Goal: Task Accomplishment & Management: Manage account settings

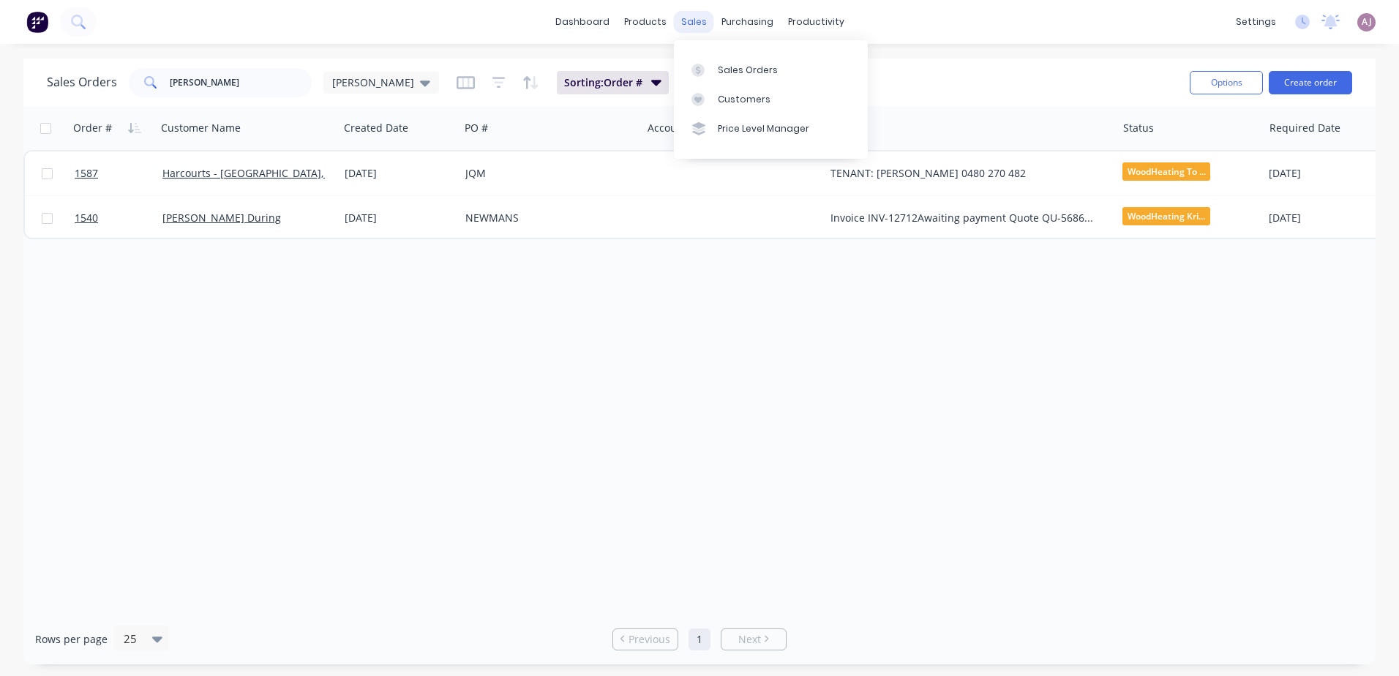
click at [697, 24] on div "sales" at bounding box center [694, 22] width 40 height 22
click at [703, 67] on icon at bounding box center [697, 70] width 13 height 13
click at [726, 105] on div "Customers" at bounding box center [744, 99] width 53 height 13
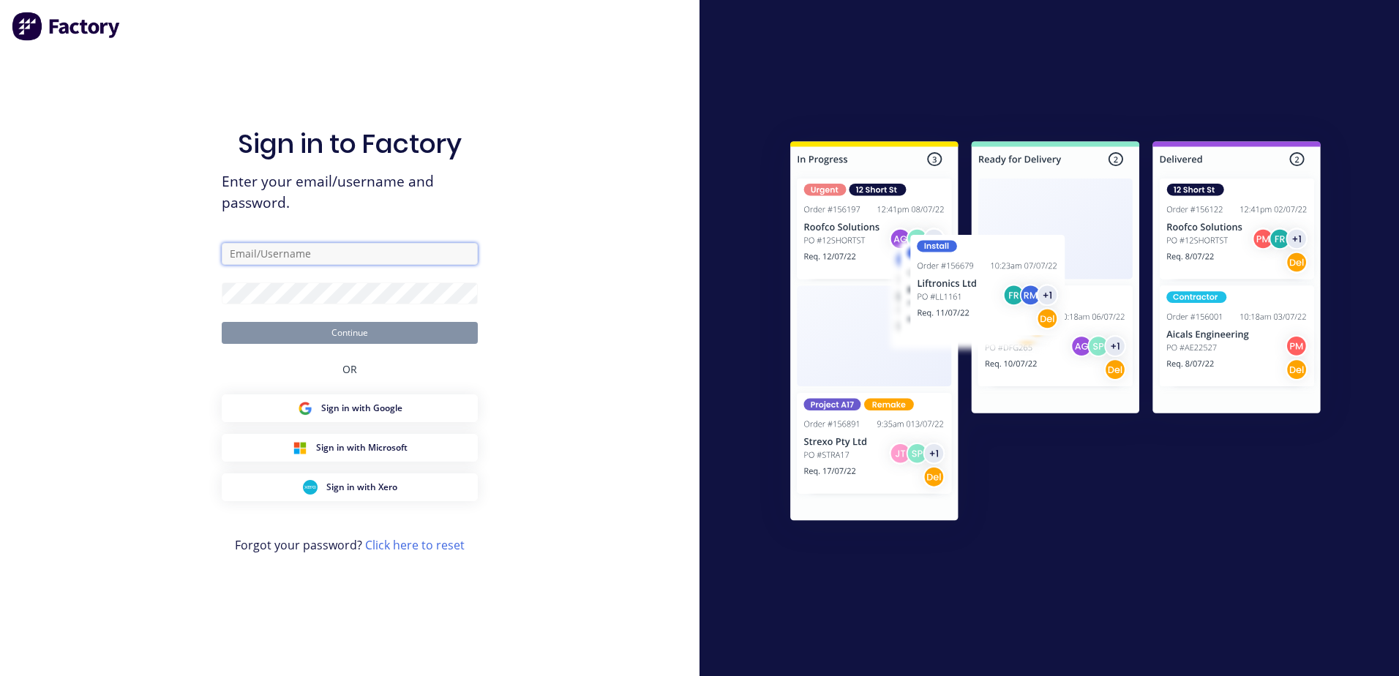
type input "[EMAIL_ADDRESS][DOMAIN_NAME]"
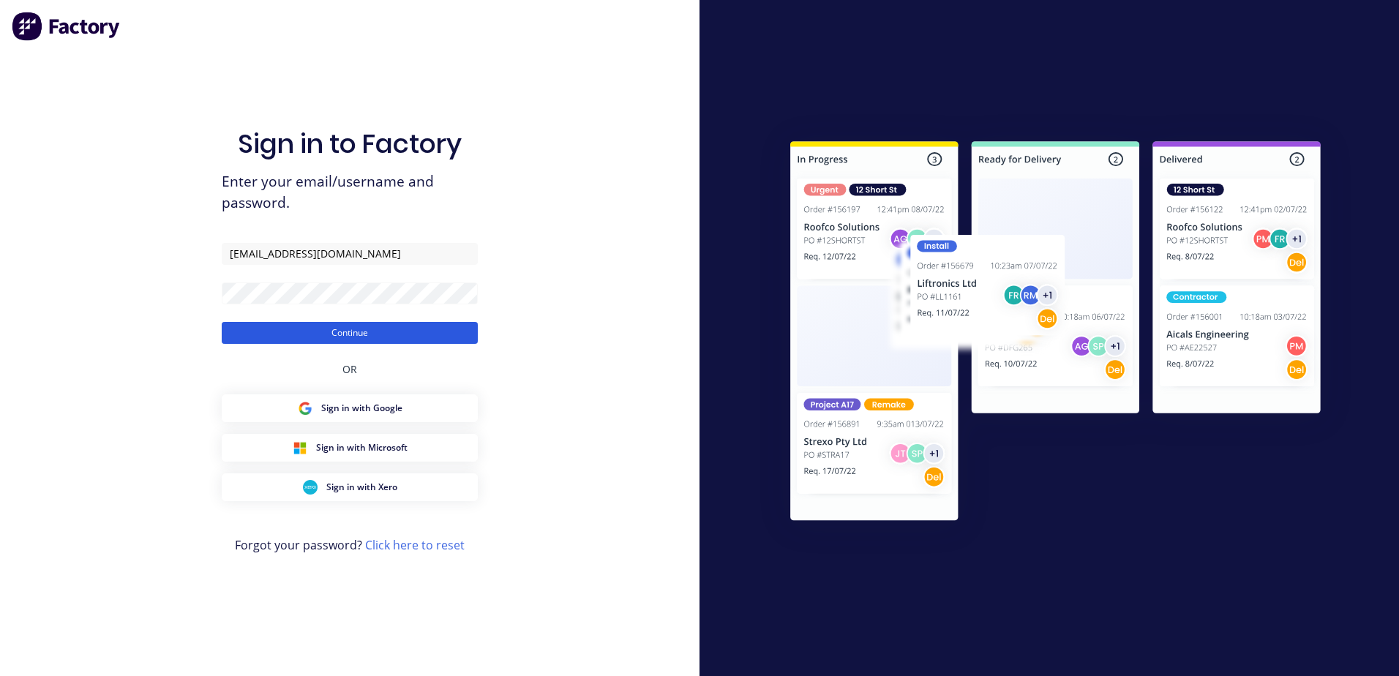
click at [365, 329] on button "Continue" at bounding box center [350, 333] width 256 height 22
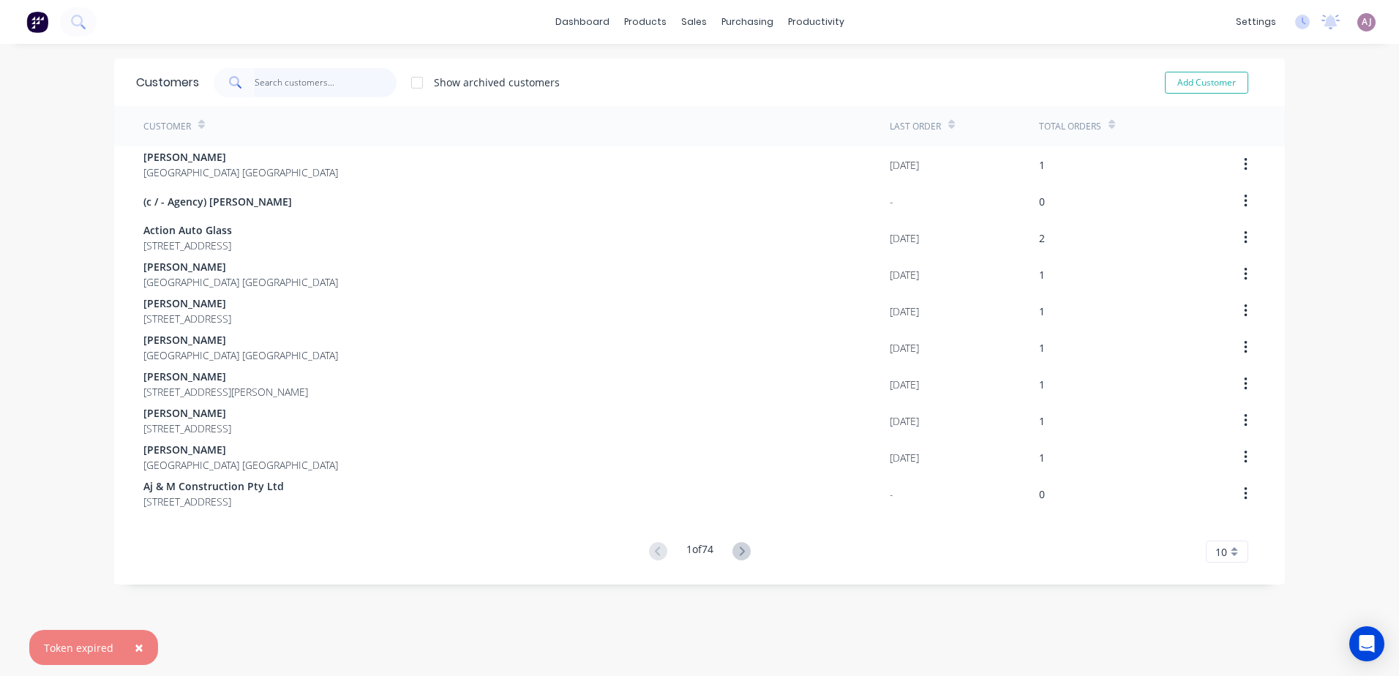
click at [288, 91] on input "text" at bounding box center [326, 82] width 143 height 29
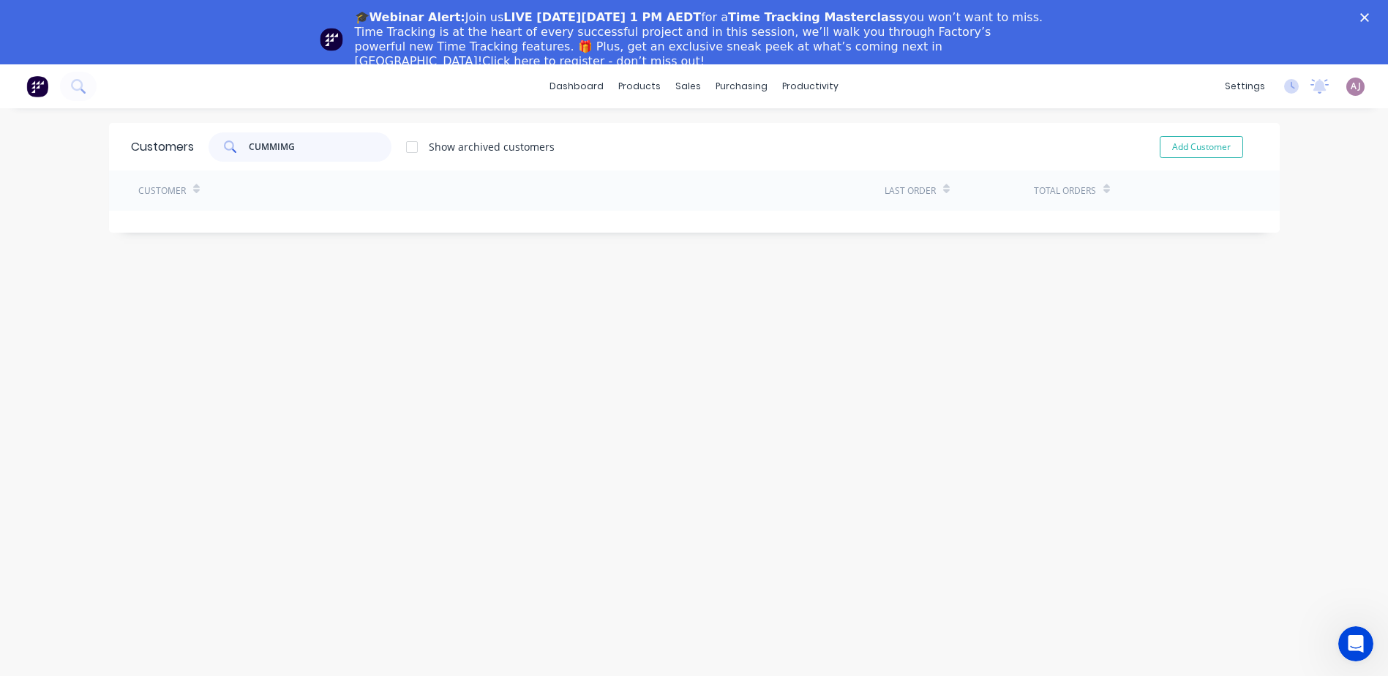
click at [281, 148] on input "CUMMIMG" at bounding box center [320, 146] width 143 height 29
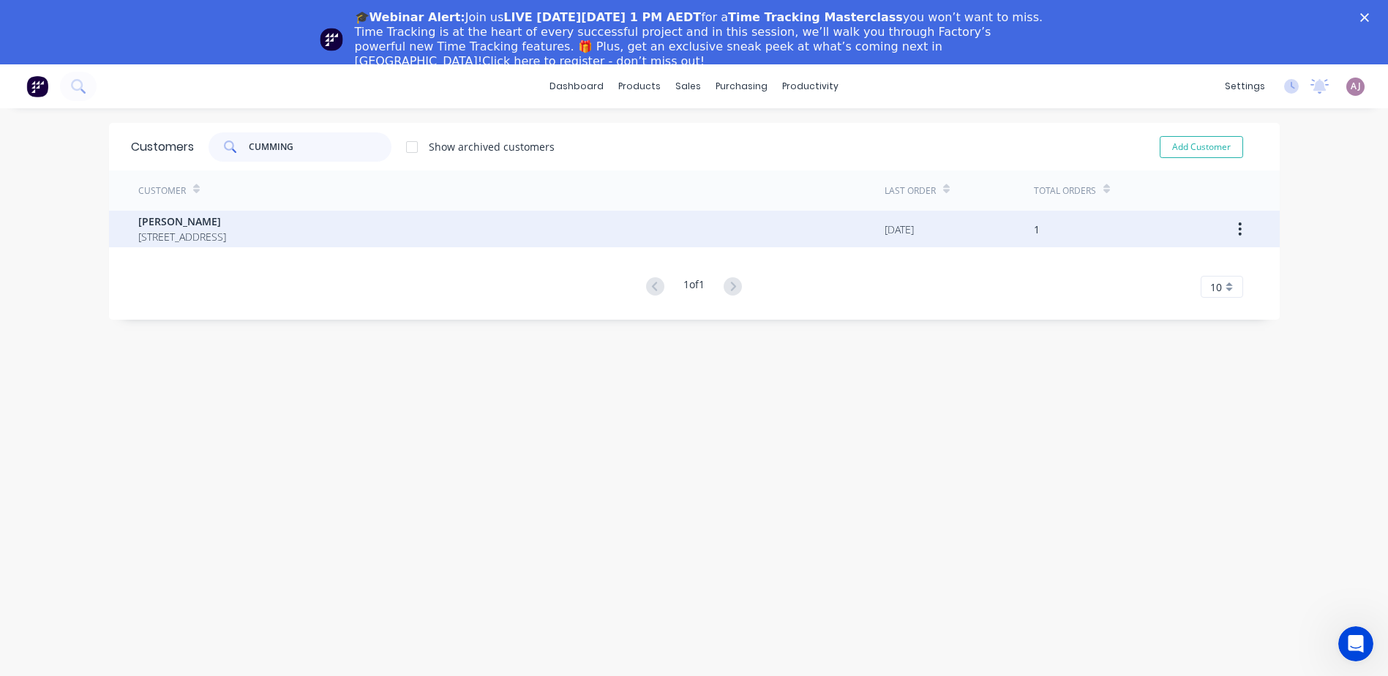
type input "CUMMING"
click at [226, 234] on span "[STREET_ADDRESS]" at bounding box center [182, 236] width 88 height 15
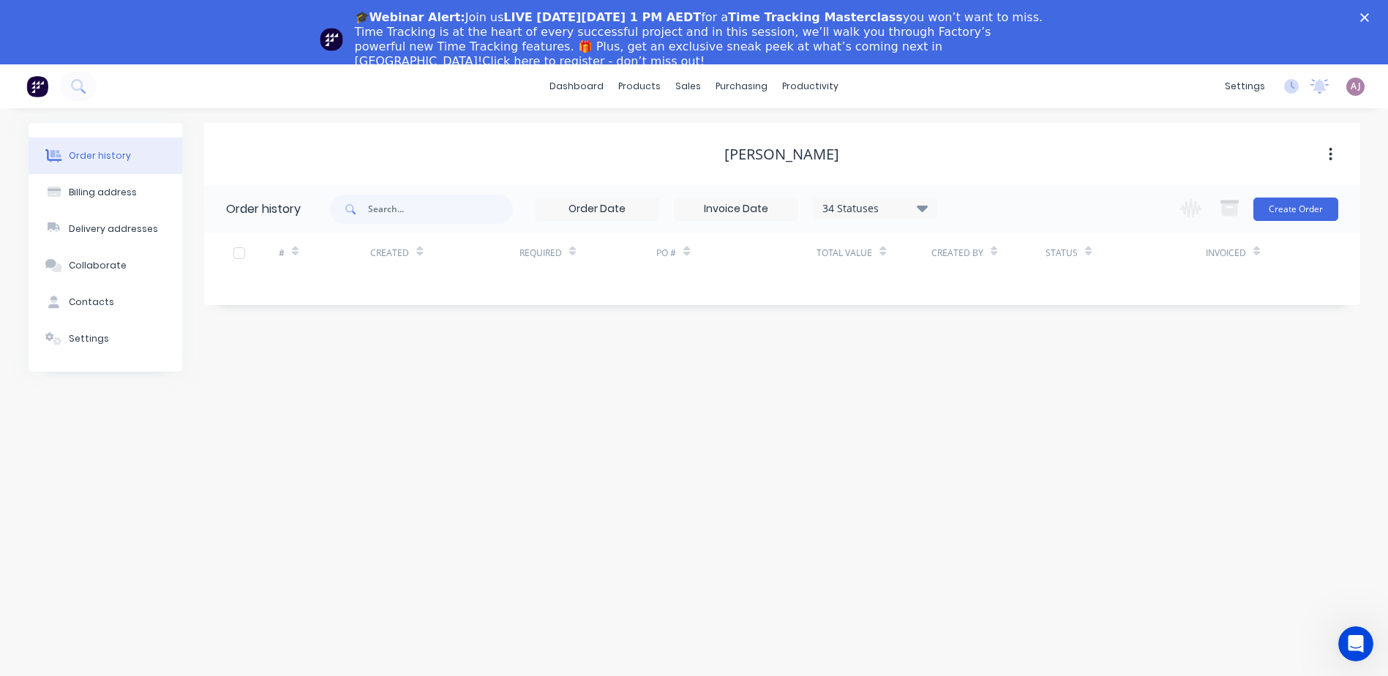
click at [926, 208] on icon at bounding box center [921, 208] width 11 height 7
click at [996, 377] on label at bounding box center [996, 377] width 0 height 0
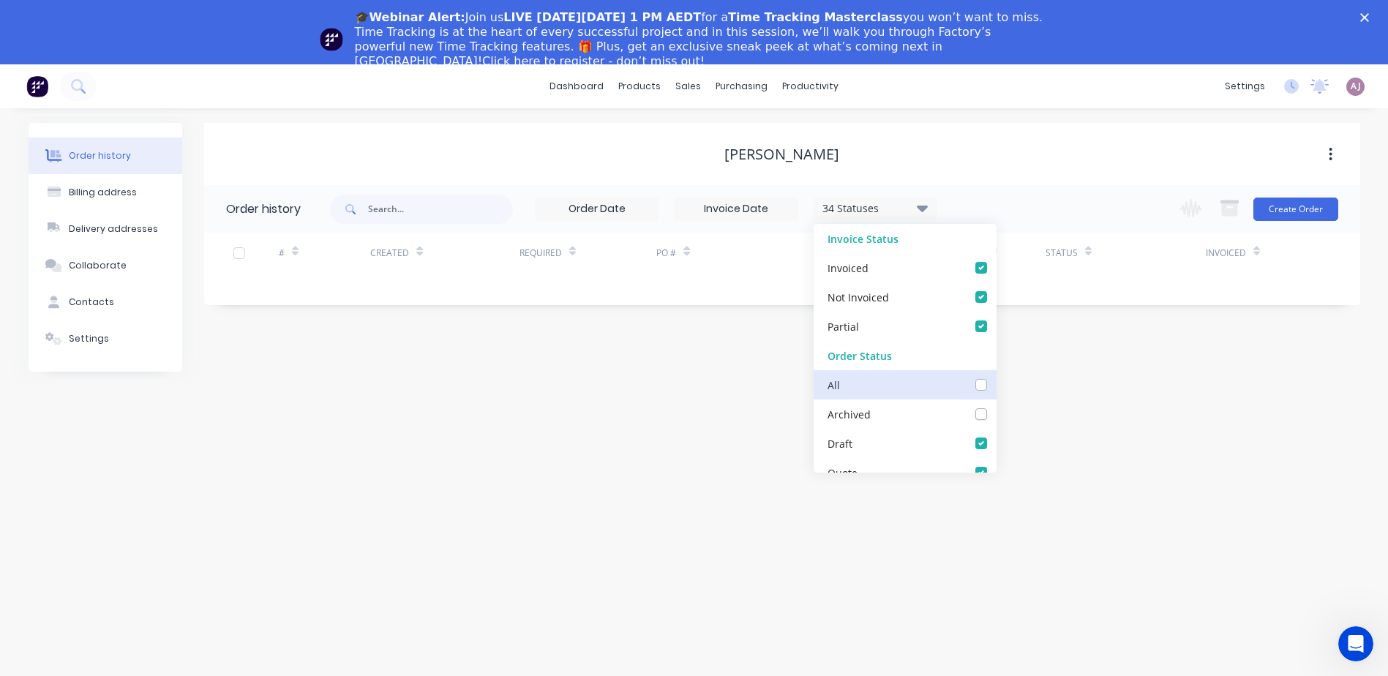
click at [996, 388] on input "checkbox" at bounding box center [1002, 384] width 12 height 14
checkbox input "true"
click at [610, 410] on div "Order history Billing address Delivery addresses Collaborate Contacts Settings …" at bounding box center [694, 424] width 1388 height 632
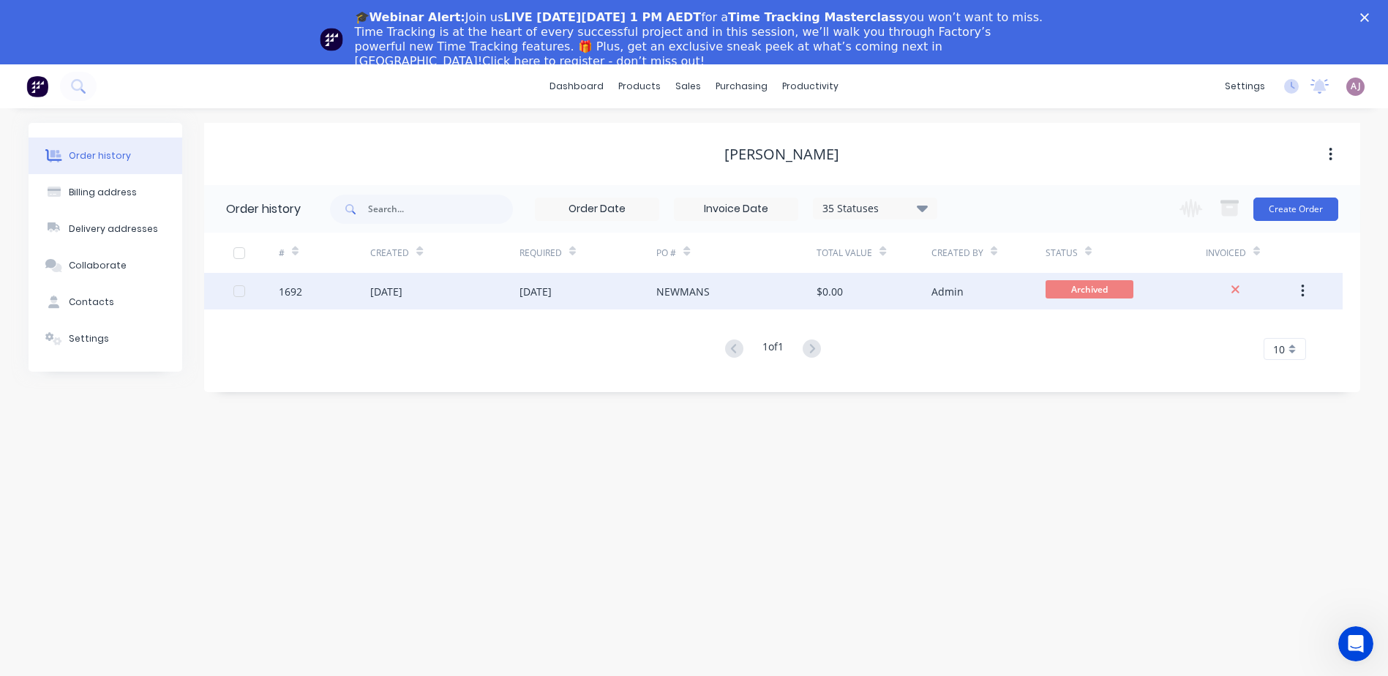
click at [679, 287] on div "NEWMANS" at bounding box center [682, 291] width 53 height 15
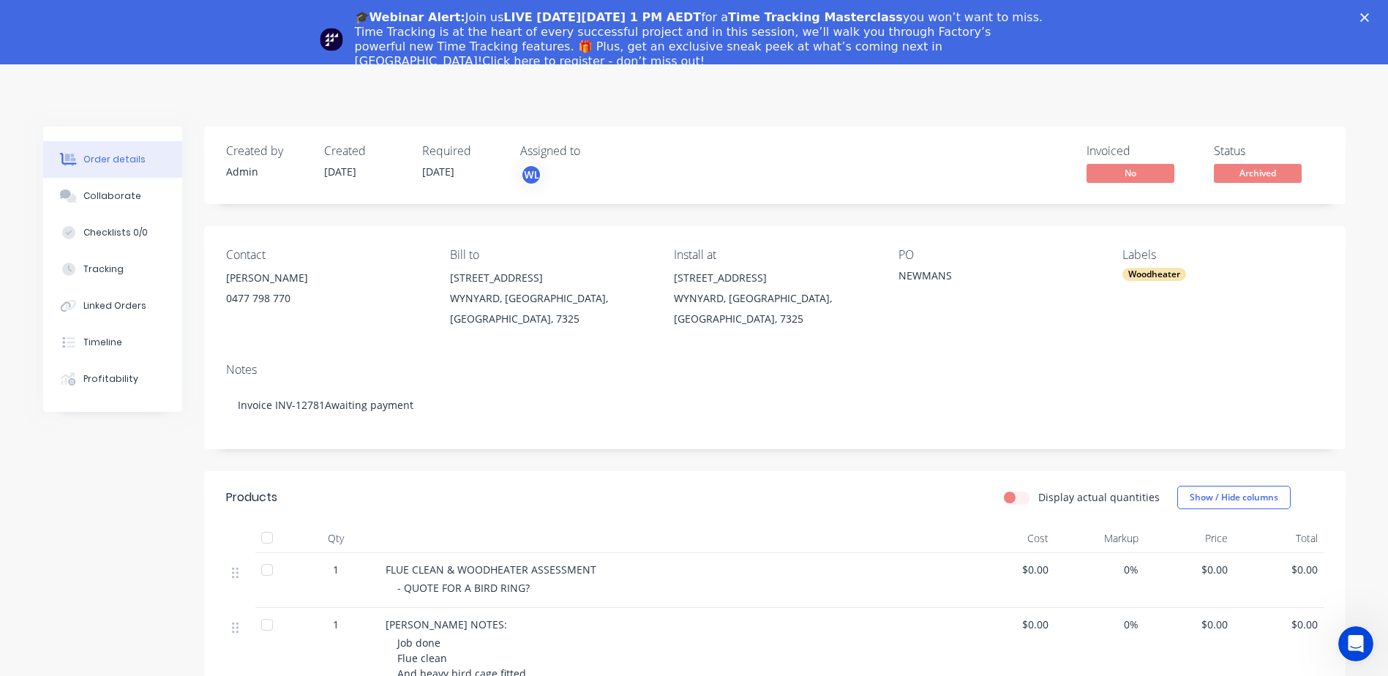
scroll to position [293, 0]
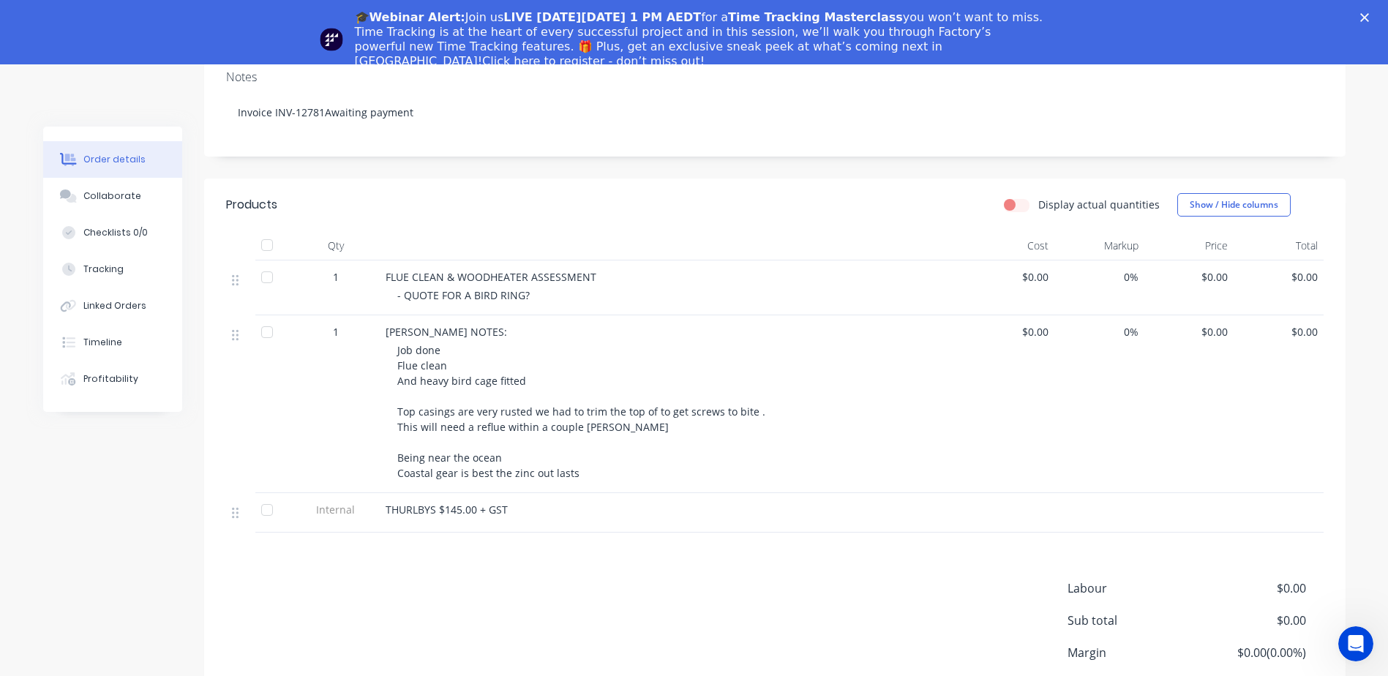
click at [749, 400] on span "Job done Flue clean And heavy bird cage fitted Top casings are very rusted we h…" at bounding box center [581, 411] width 368 height 137
click at [749, 396] on span "Job done Flue clean And heavy bird cage fitted Top casings are very rusted we h…" at bounding box center [581, 411] width 368 height 137
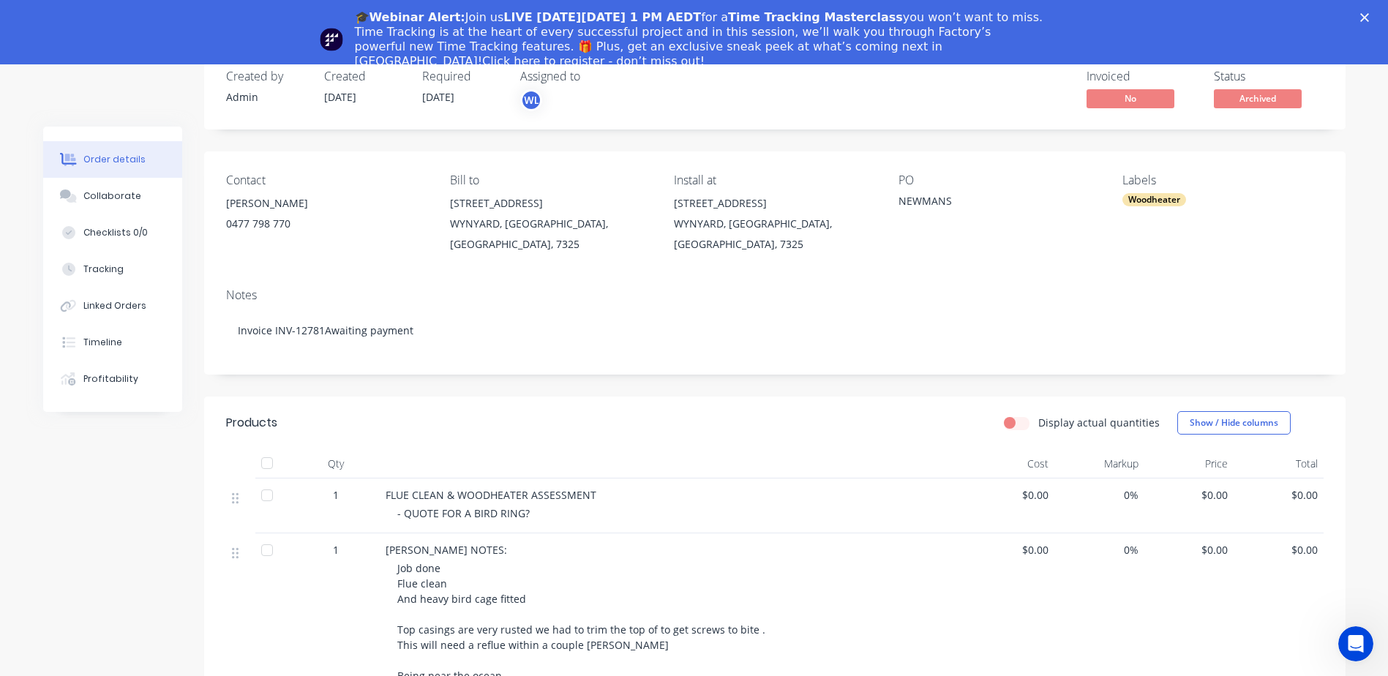
scroll to position [0, 0]
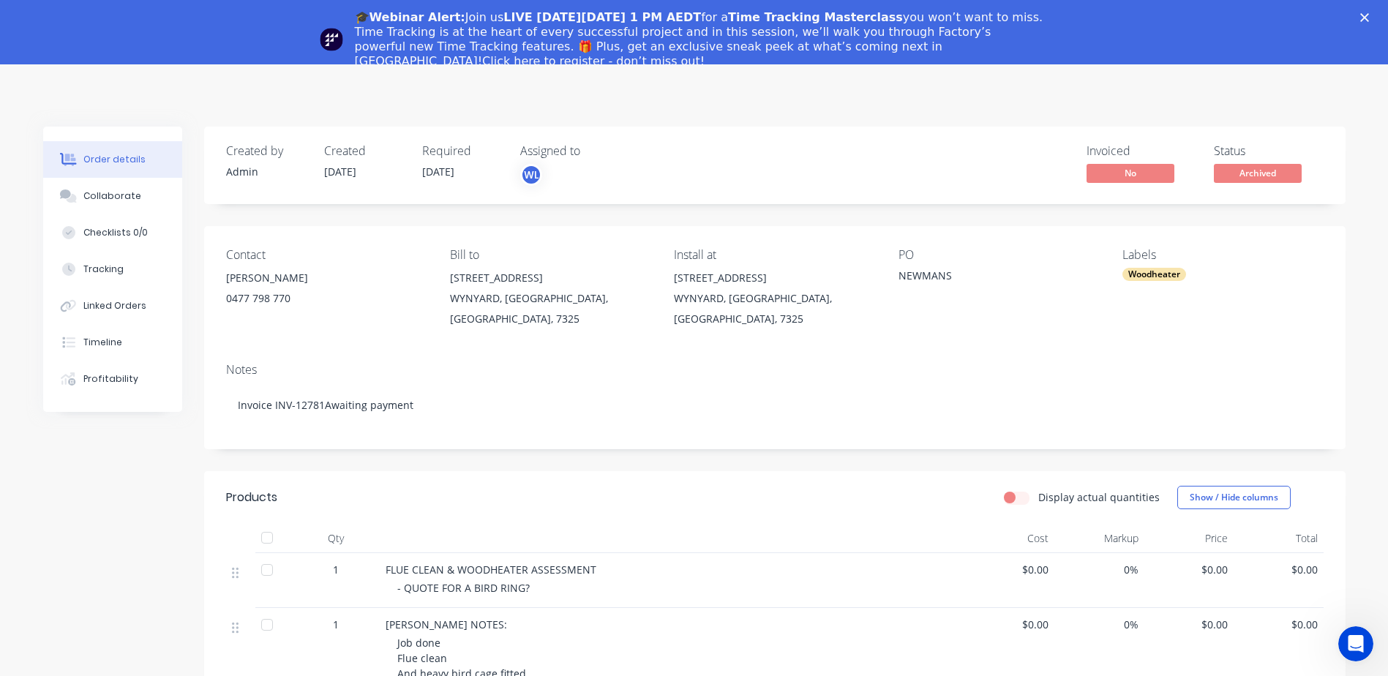
click at [1369, 18] on icon "Close" at bounding box center [1364, 17] width 9 height 9
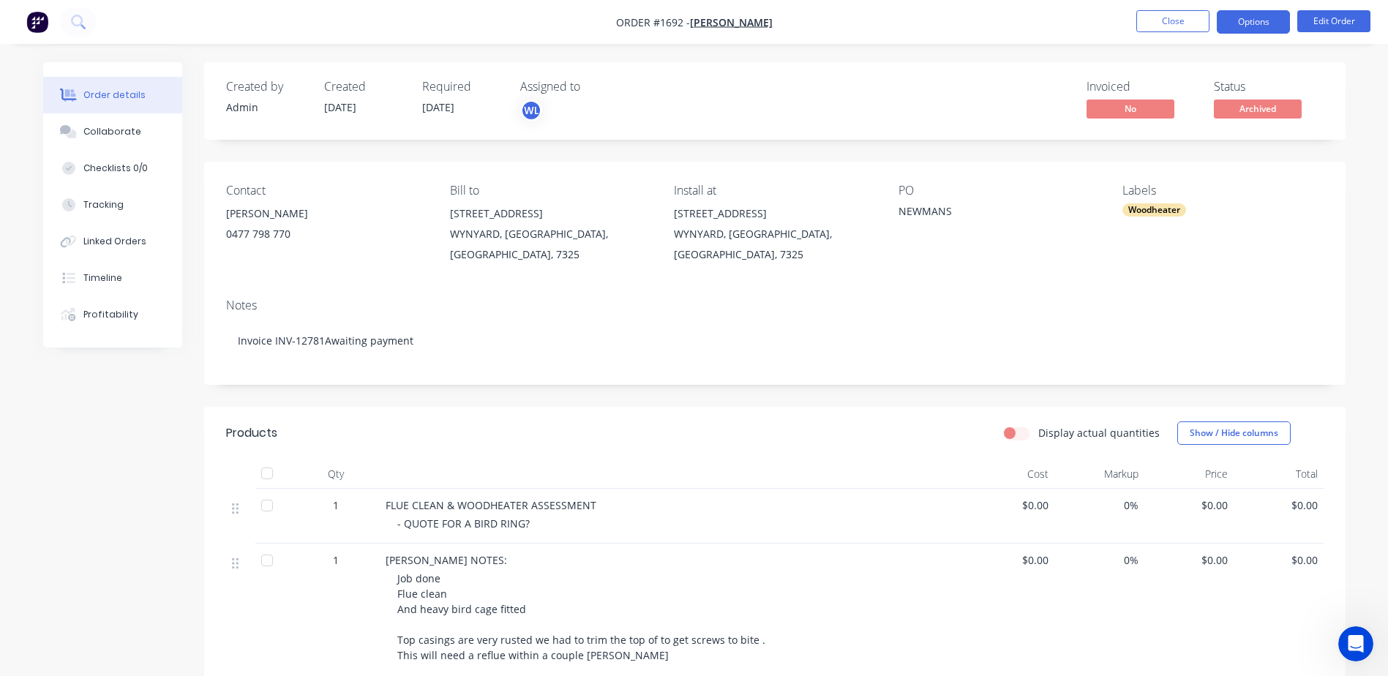
click at [1274, 16] on button "Options" at bounding box center [1253, 21] width 73 height 23
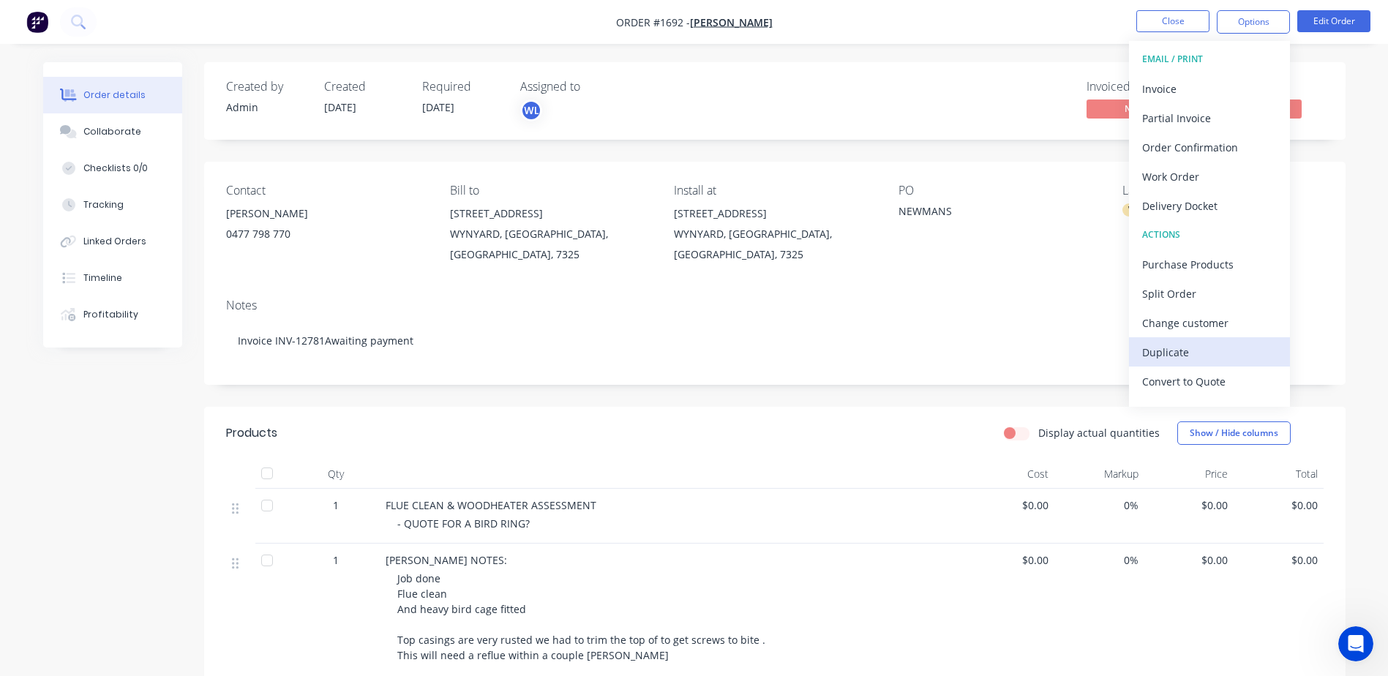
click at [1193, 354] on div "Duplicate" at bounding box center [1209, 352] width 135 height 21
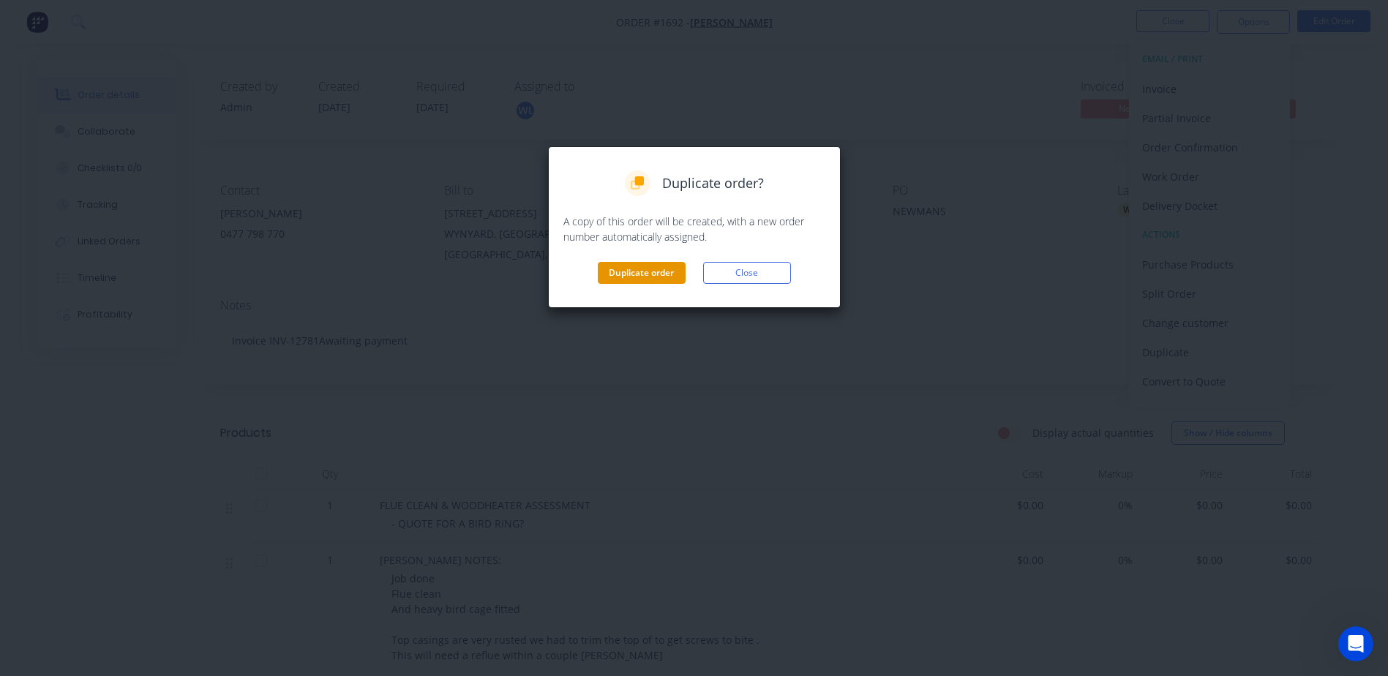
click at [645, 272] on button "Duplicate order" at bounding box center [642, 273] width 88 height 22
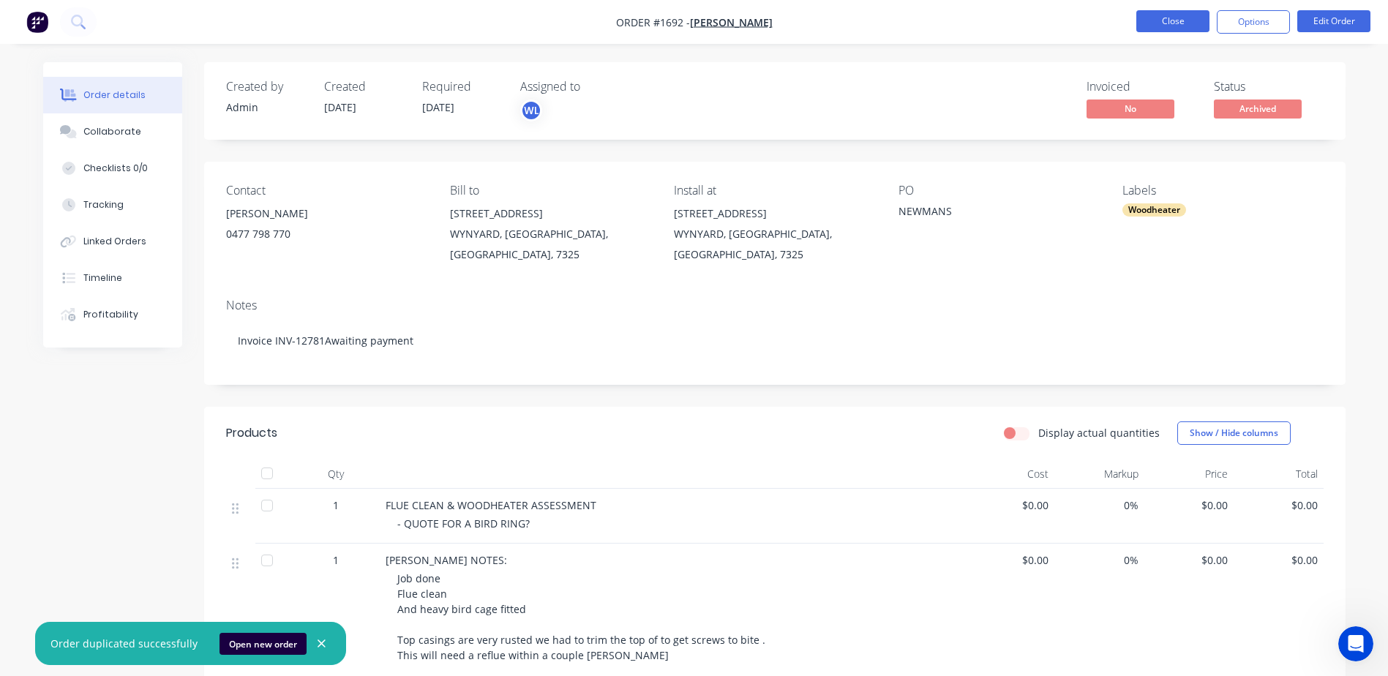
click at [1193, 20] on button "Close" at bounding box center [1172, 21] width 73 height 22
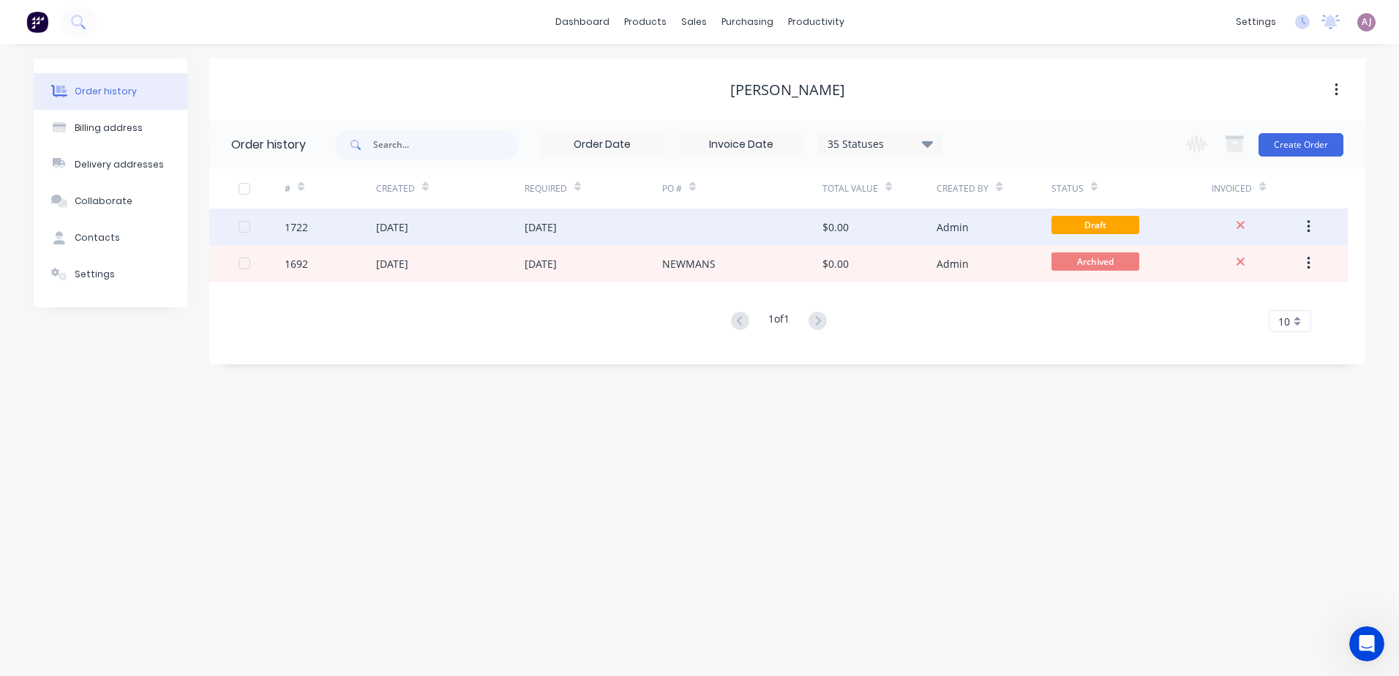
click at [451, 238] on div "[DATE]" at bounding box center [450, 227] width 149 height 37
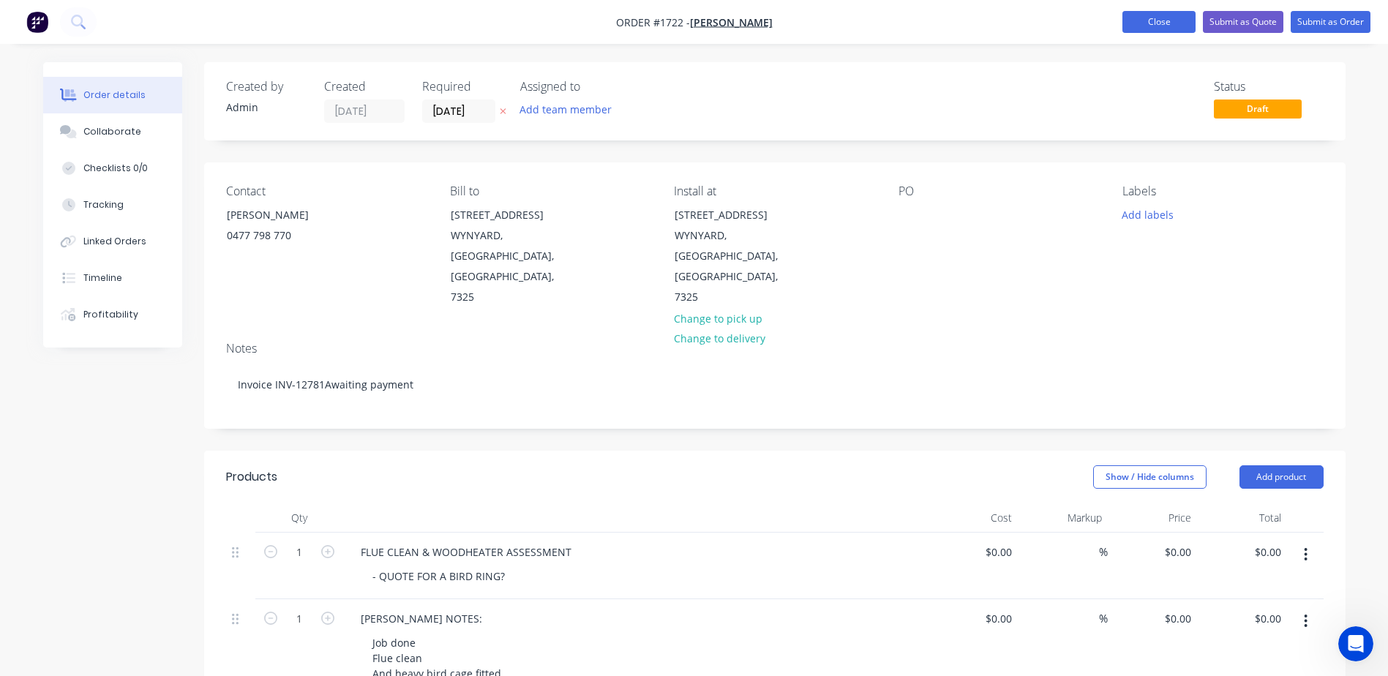
click at [1144, 24] on button "Close" at bounding box center [1158, 22] width 73 height 22
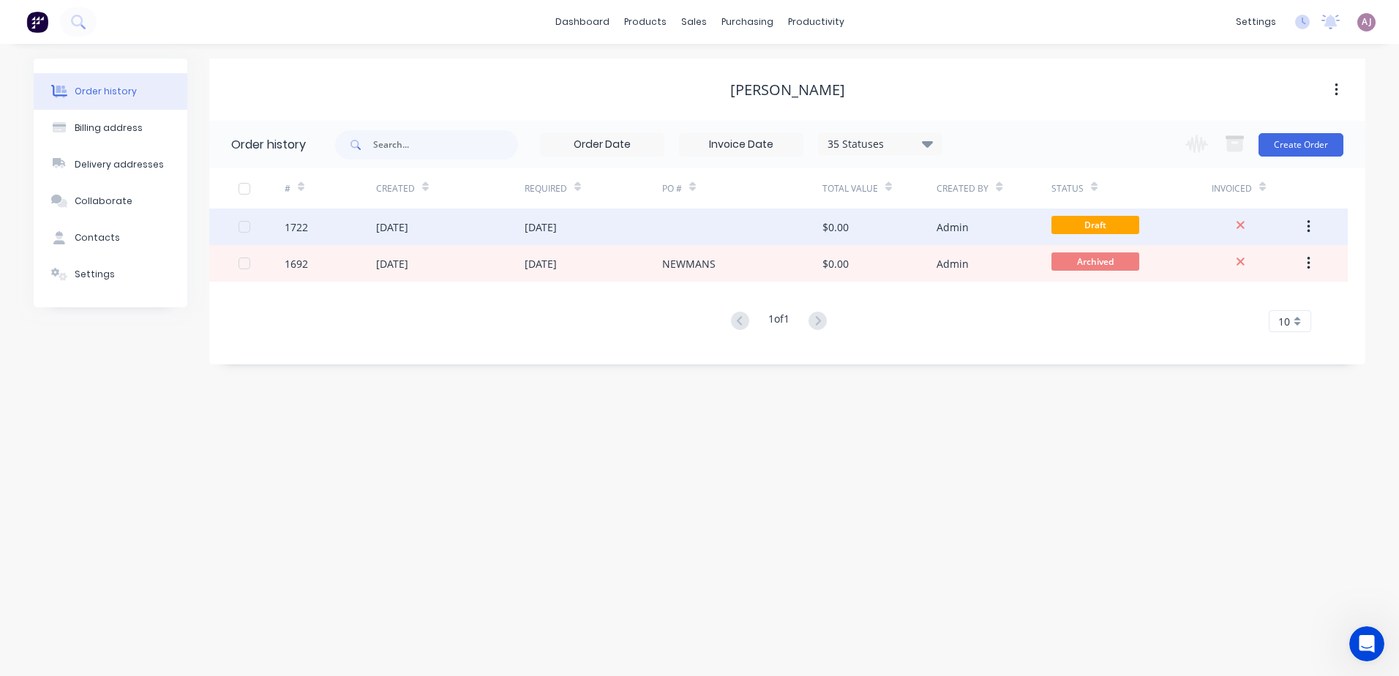
click at [478, 233] on div "[DATE]" at bounding box center [450, 227] width 149 height 37
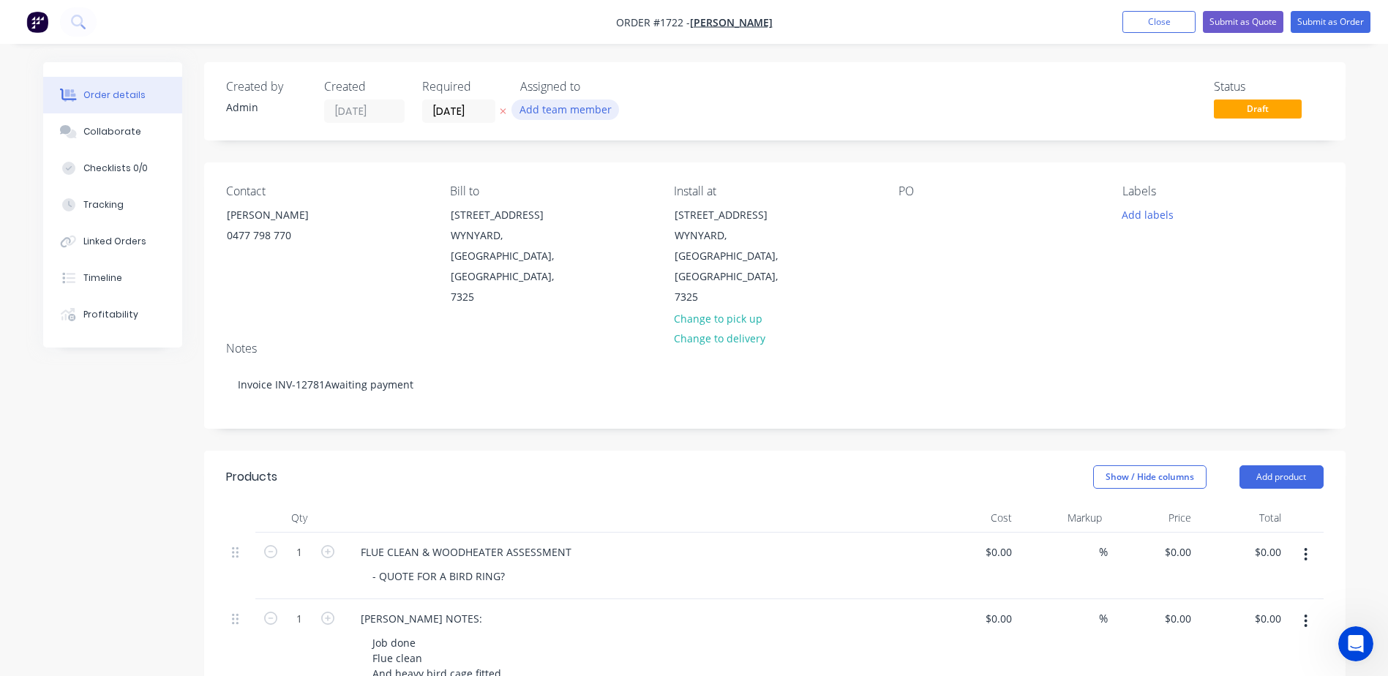
click at [547, 110] on button "Add team member" at bounding box center [565, 110] width 108 height 20
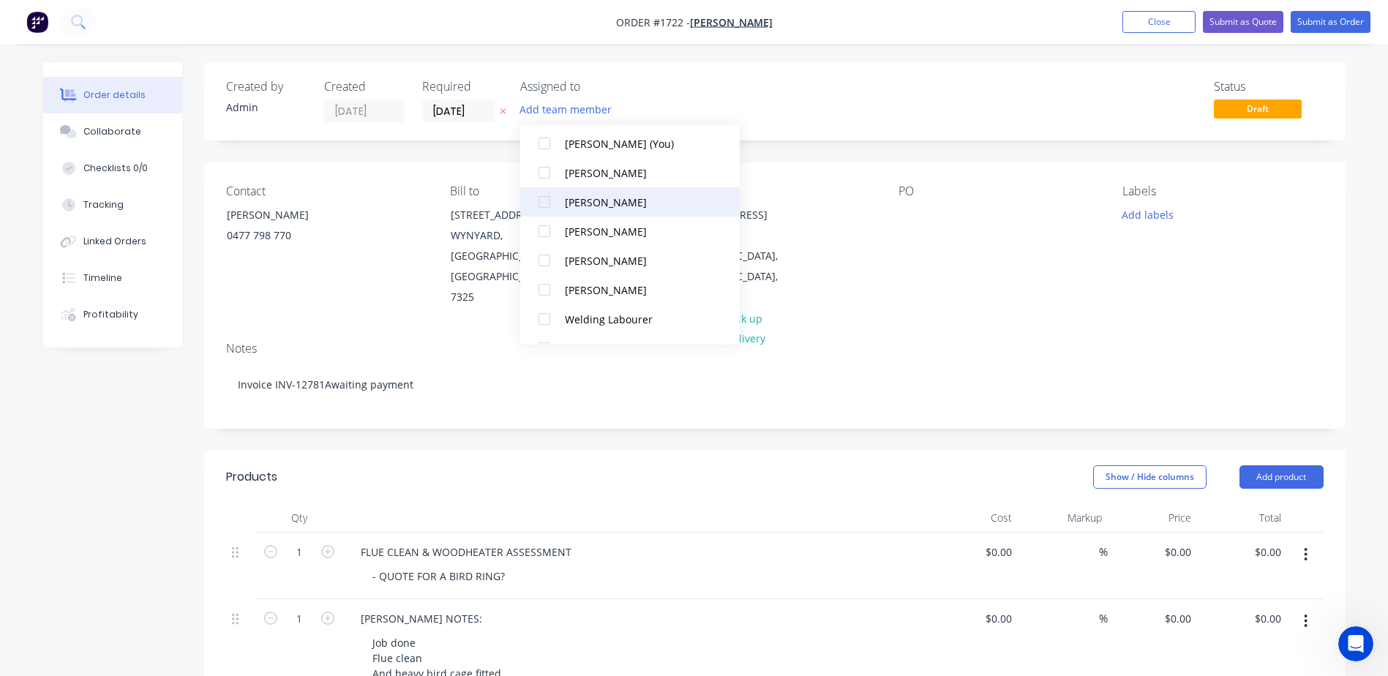
scroll to position [73, 0]
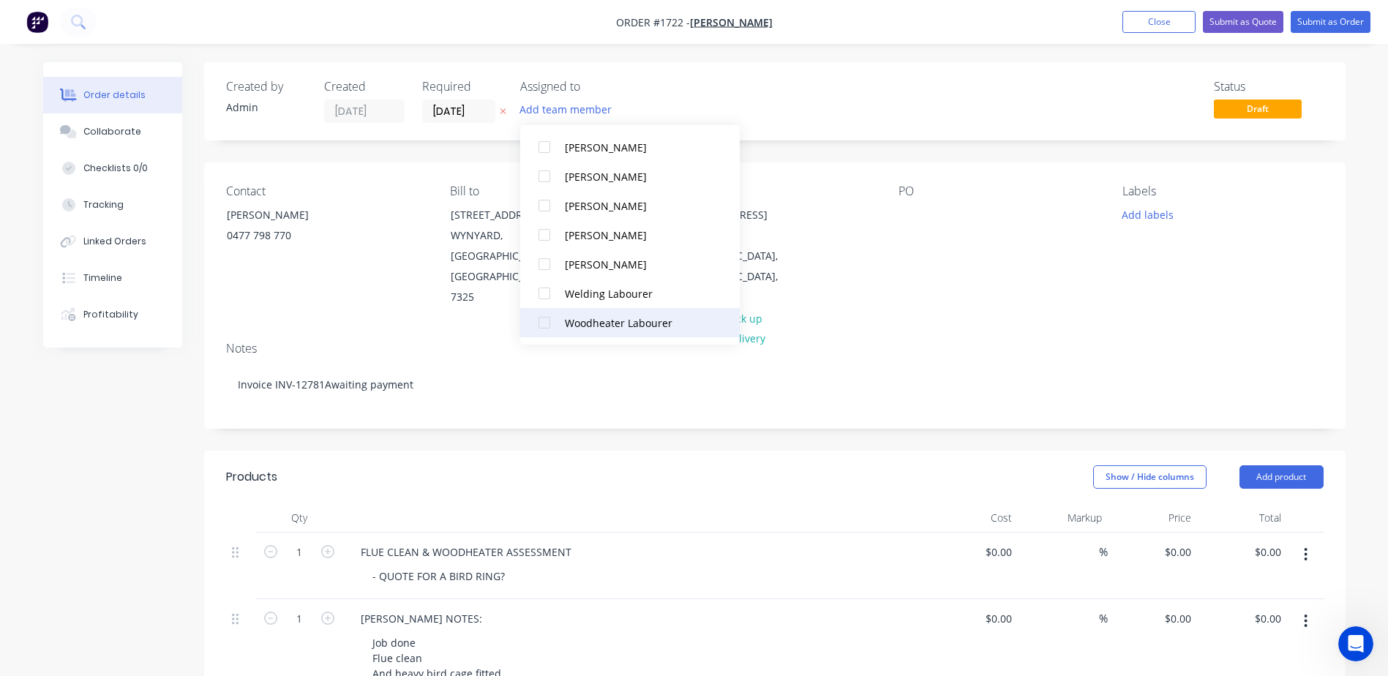
click at [541, 323] on div at bounding box center [544, 322] width 29 height 29
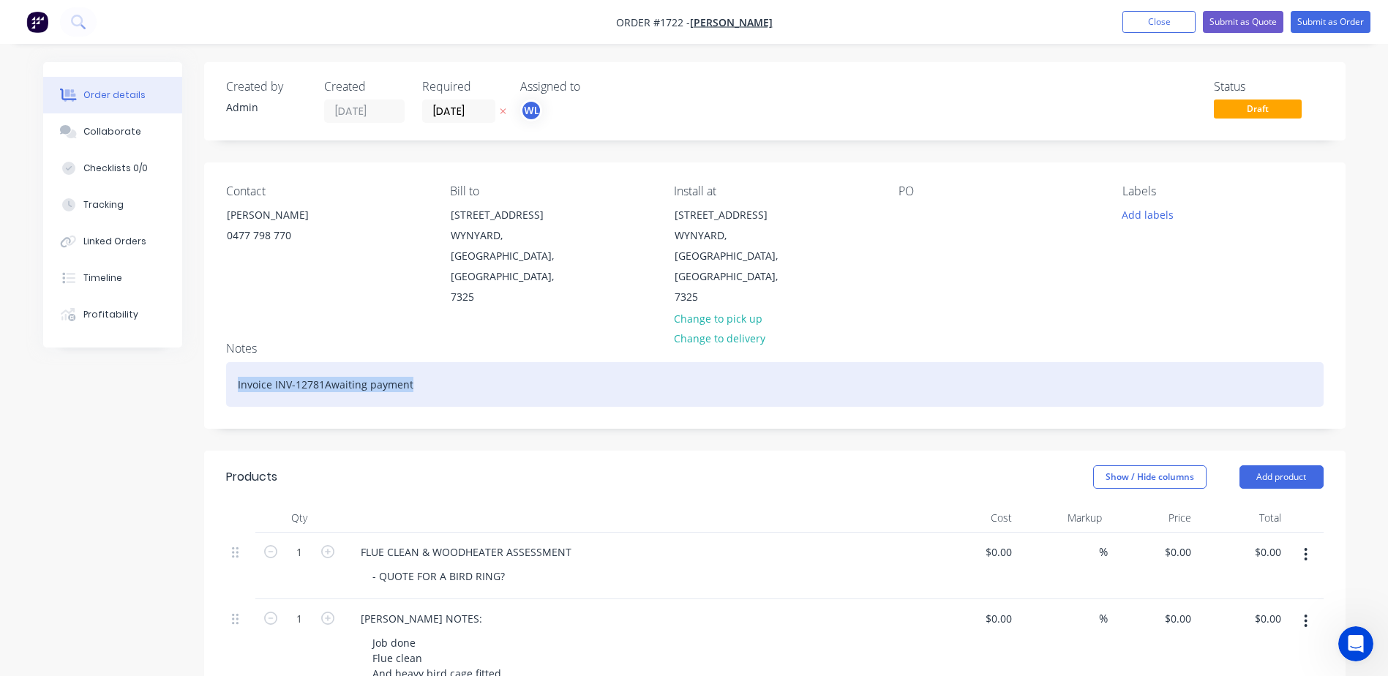
drag, startPoint x: 454, startPoint y: 366, endPoint x: 218, endPoint y: 392, distance: 237.1
click at [218, 392] on div "Notes Invoice INV-12781Awaiting payment" at bounding box center [774, 379] width 1141 height 98
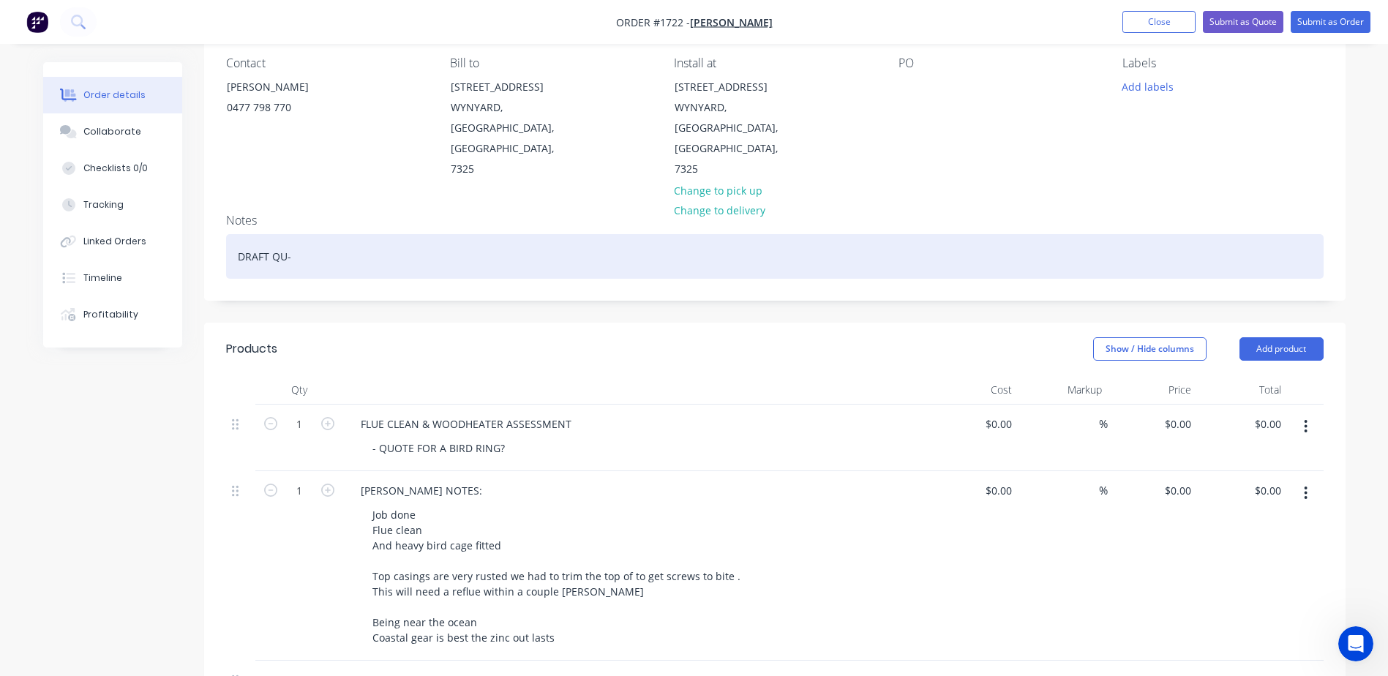
scroll to position [146, 0]
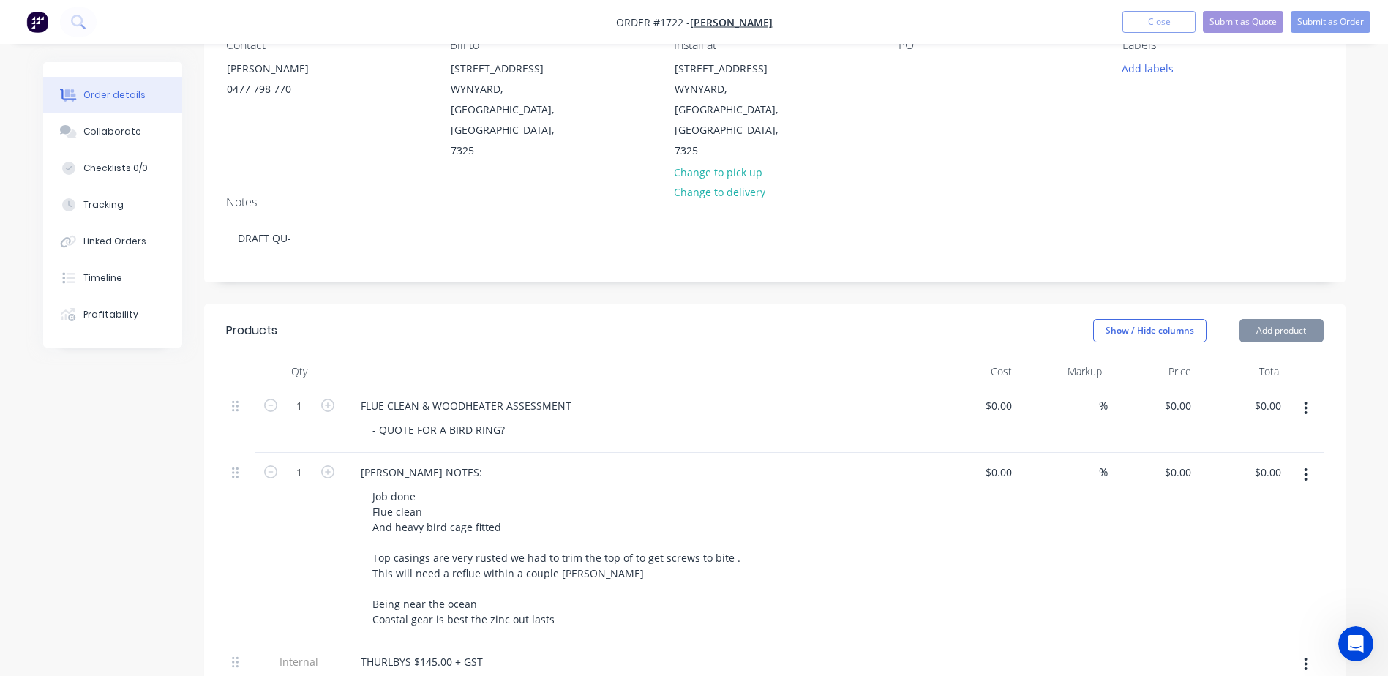
click at [1306, 400] on icon "button" at bounding box center [1306, 408] width 4 height 16
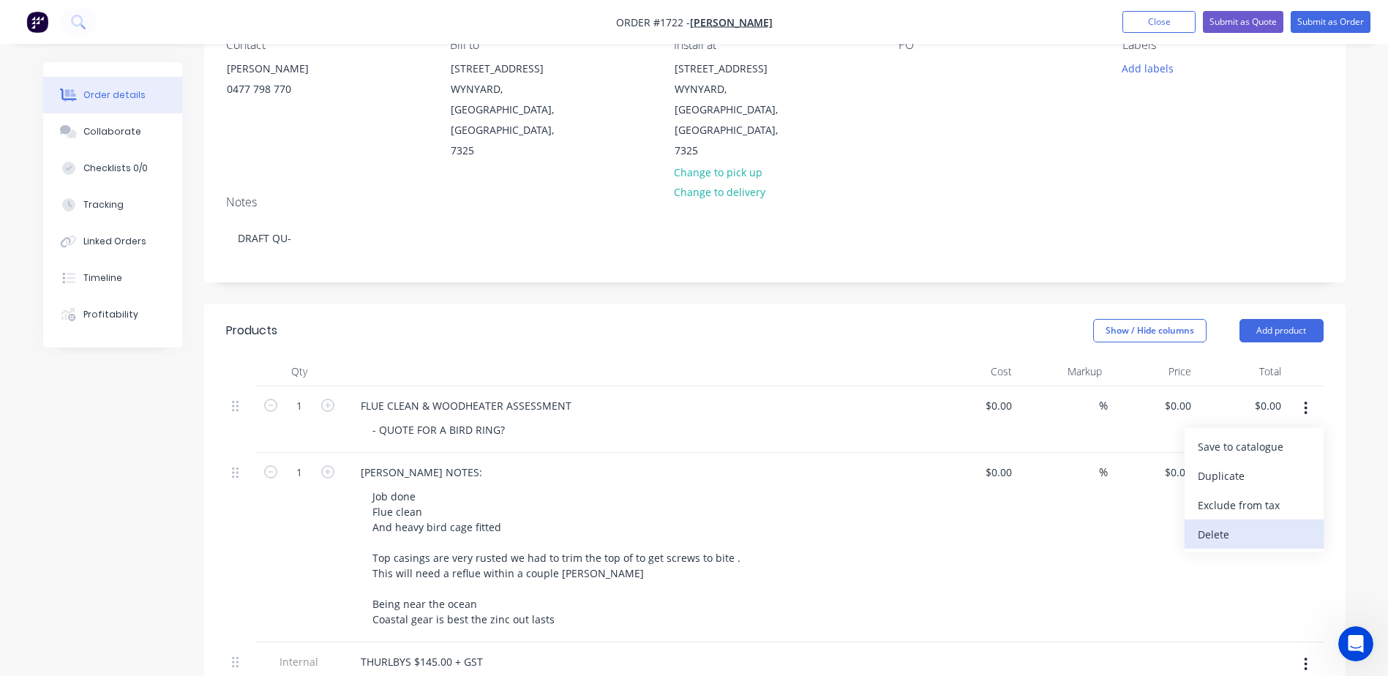
click at [1237, 524] on div "Delete" at bounding box center [1254, 534] width 113 height 21
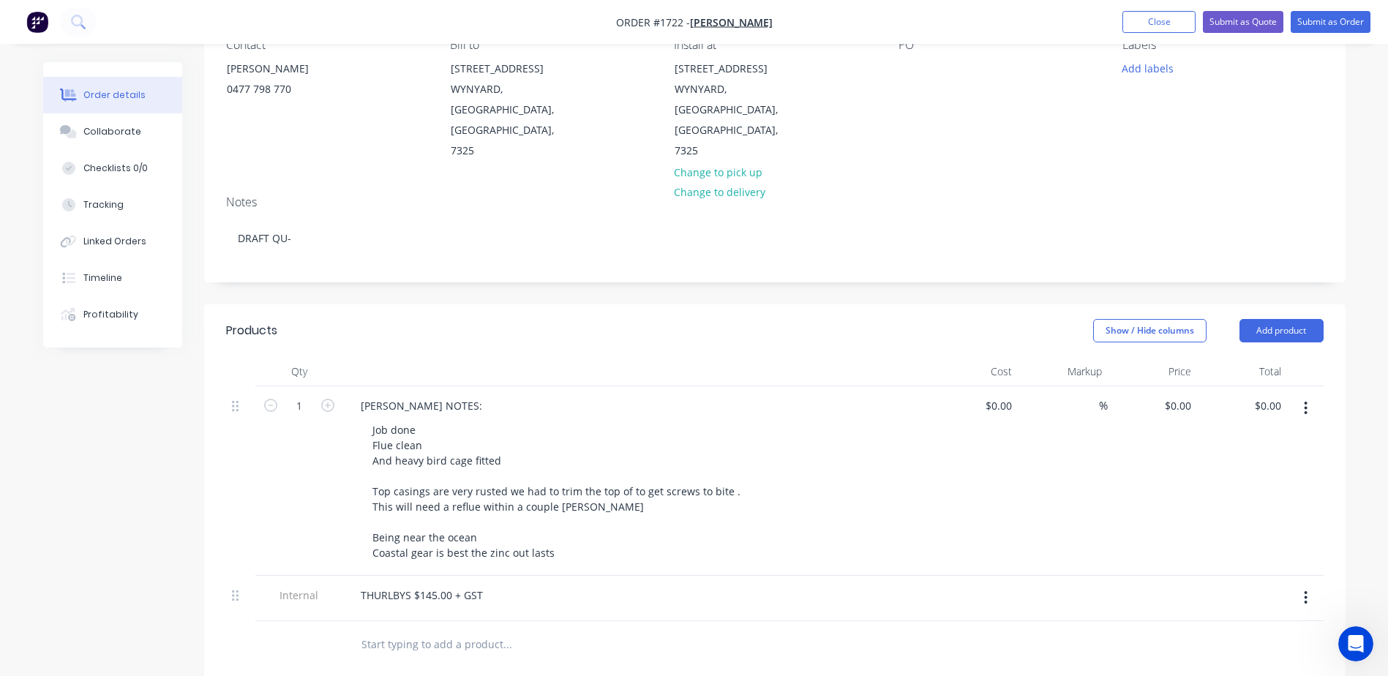
click at [1308, 585] on button "button" at bounding box center [1306, 598] width 34 height 26
click at [1229, 655] on div "Delete" at bounding box center [1254, 665] width 113 height 21
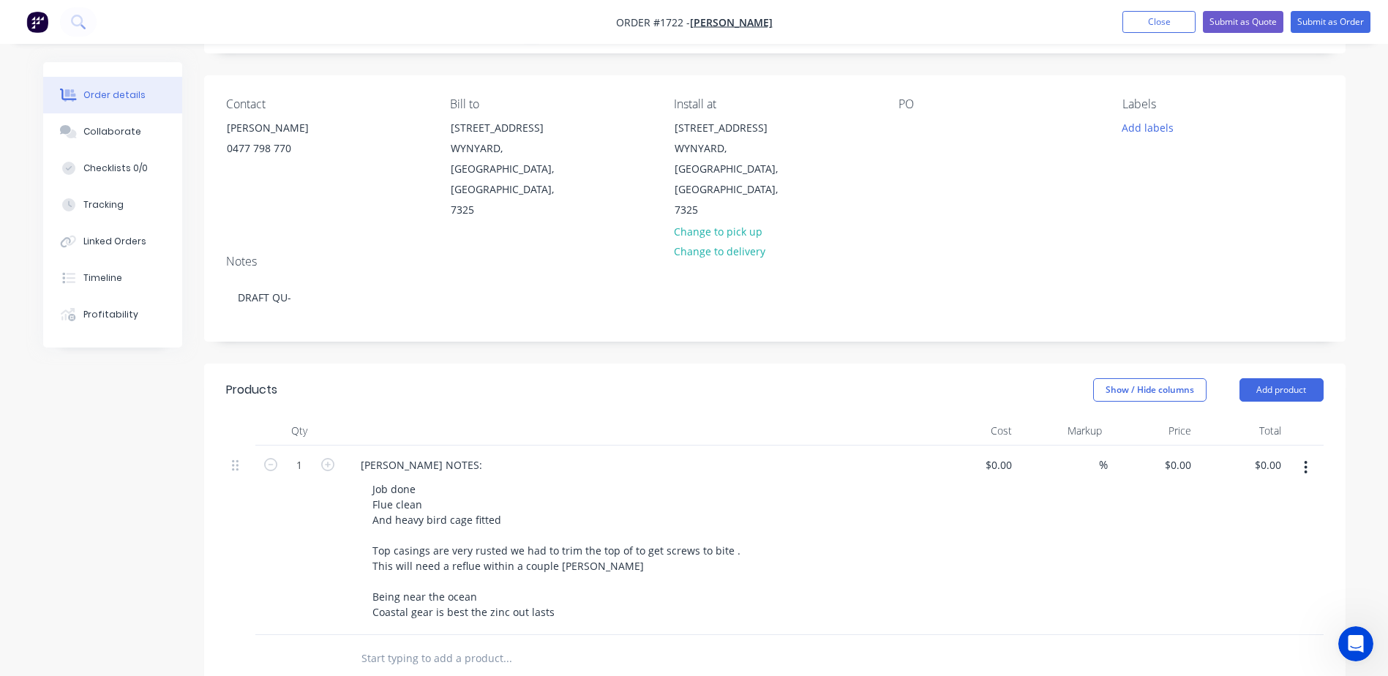
scroll to position [0, 0]
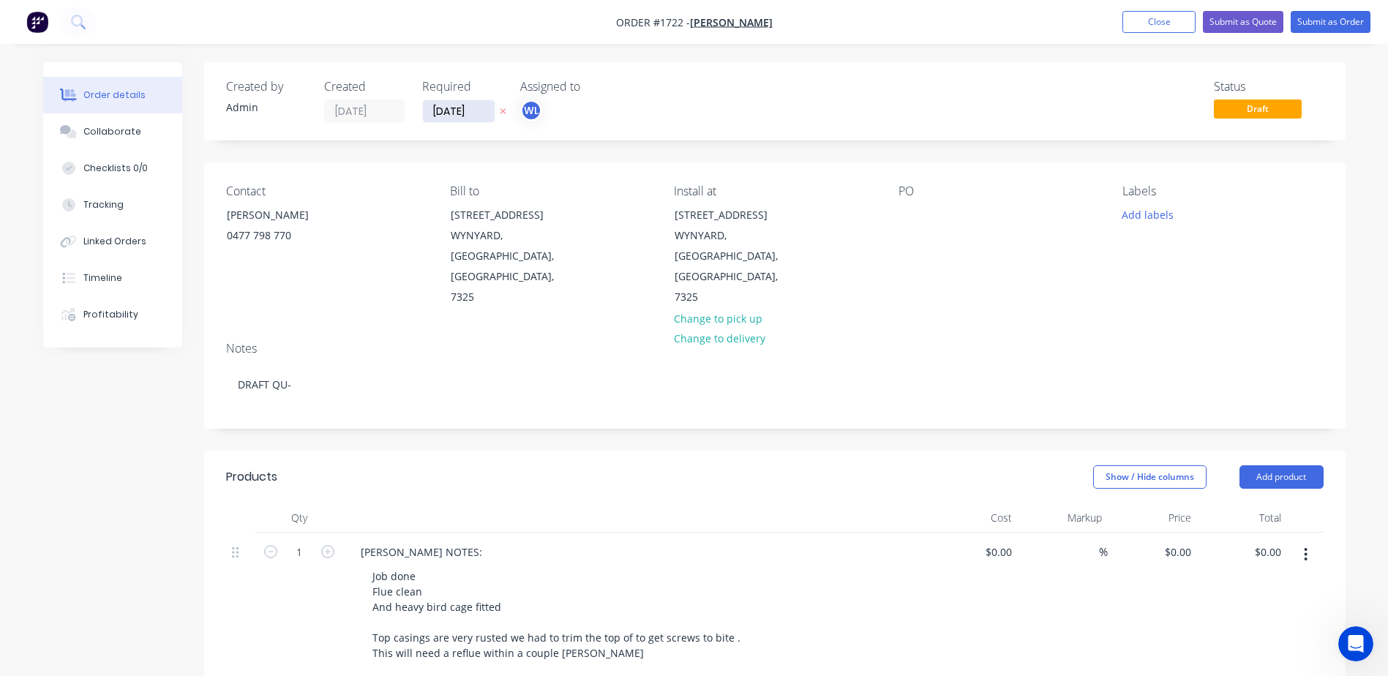
click at [473, 110] on input "[DATE]" at bounding box center [459, 111] width 72 height 22
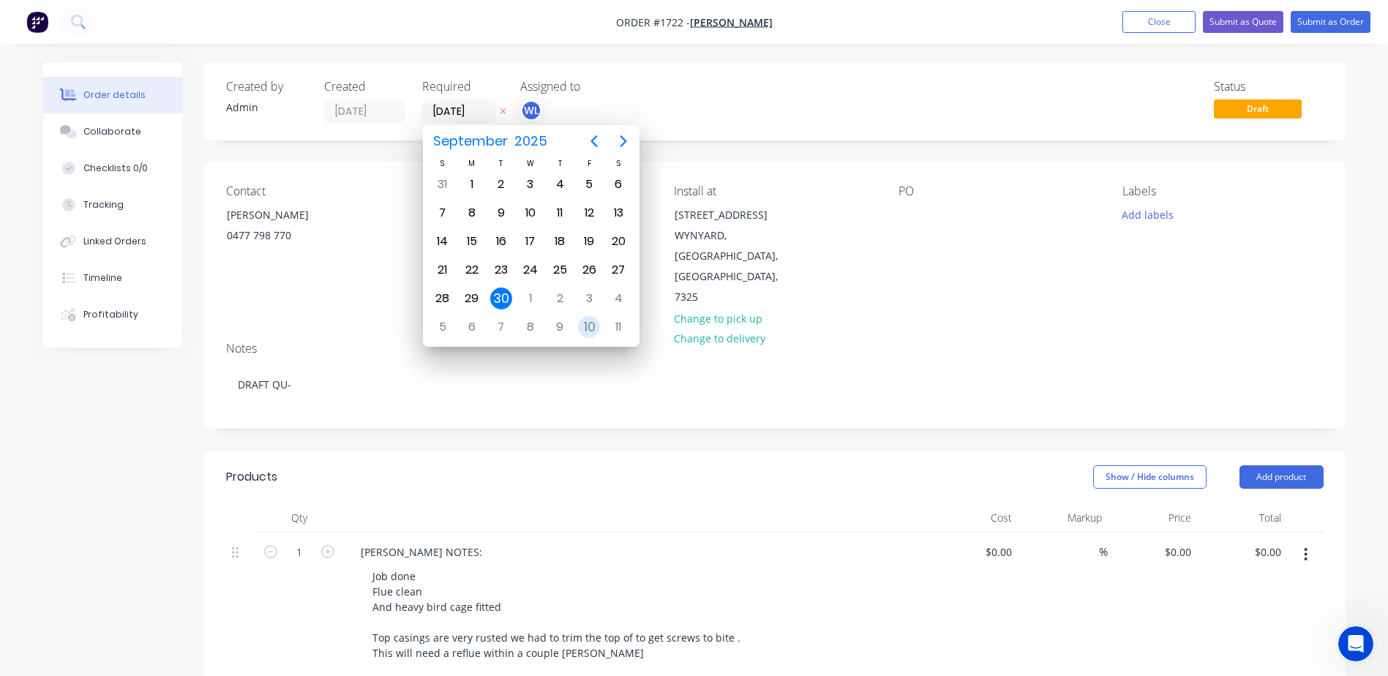
click at [590, 326] on div "10" at bounding box center [589, 327] width 22 height 22
type input "[DATE]"
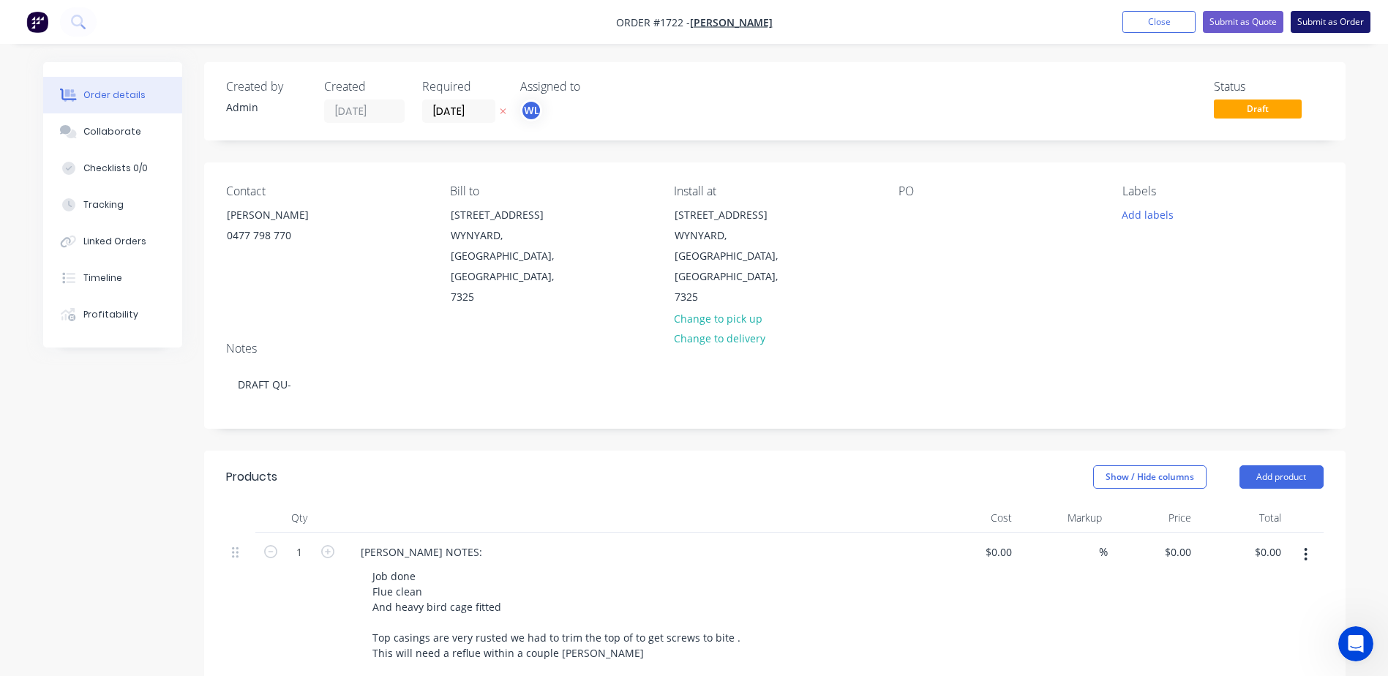
click at [1318, 23] on button "Submit as Order" at bounding box center [1331, 22] width 80 height 22
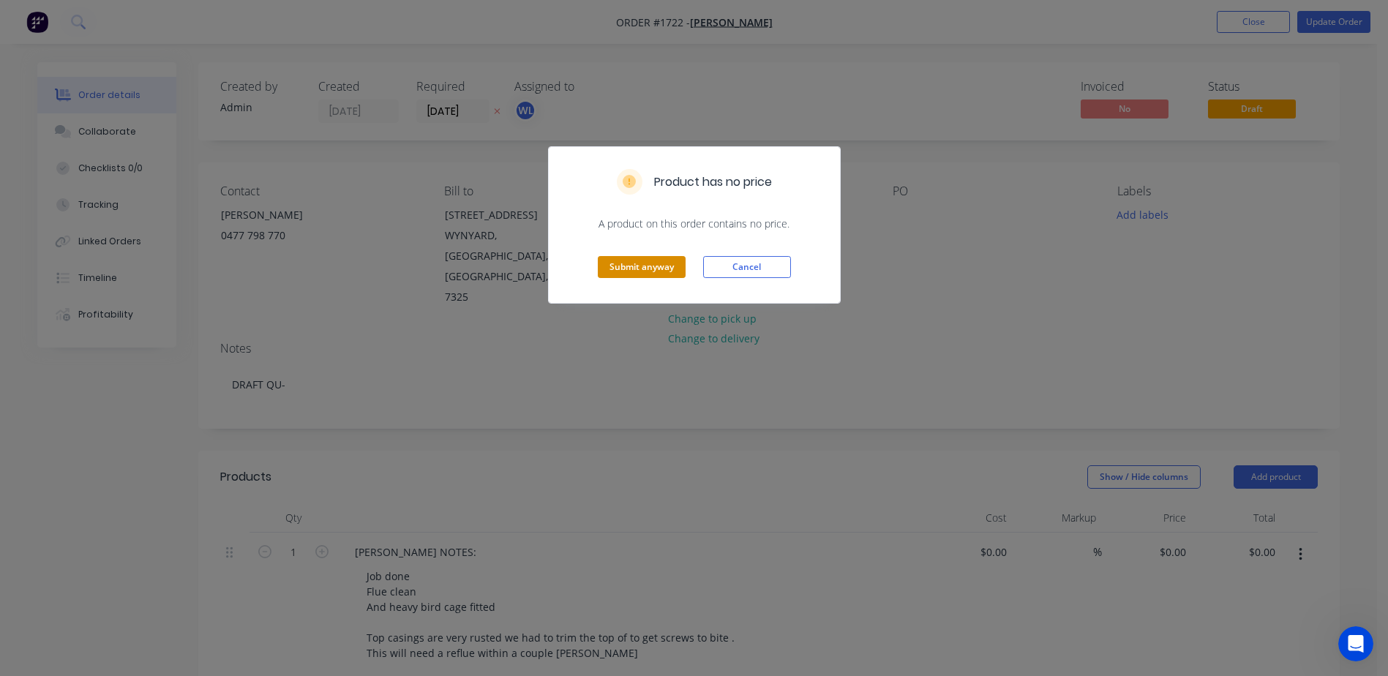
click at [658, 269] on button "Submit anyway" at bounding box center [642, 267] width 88 height 22
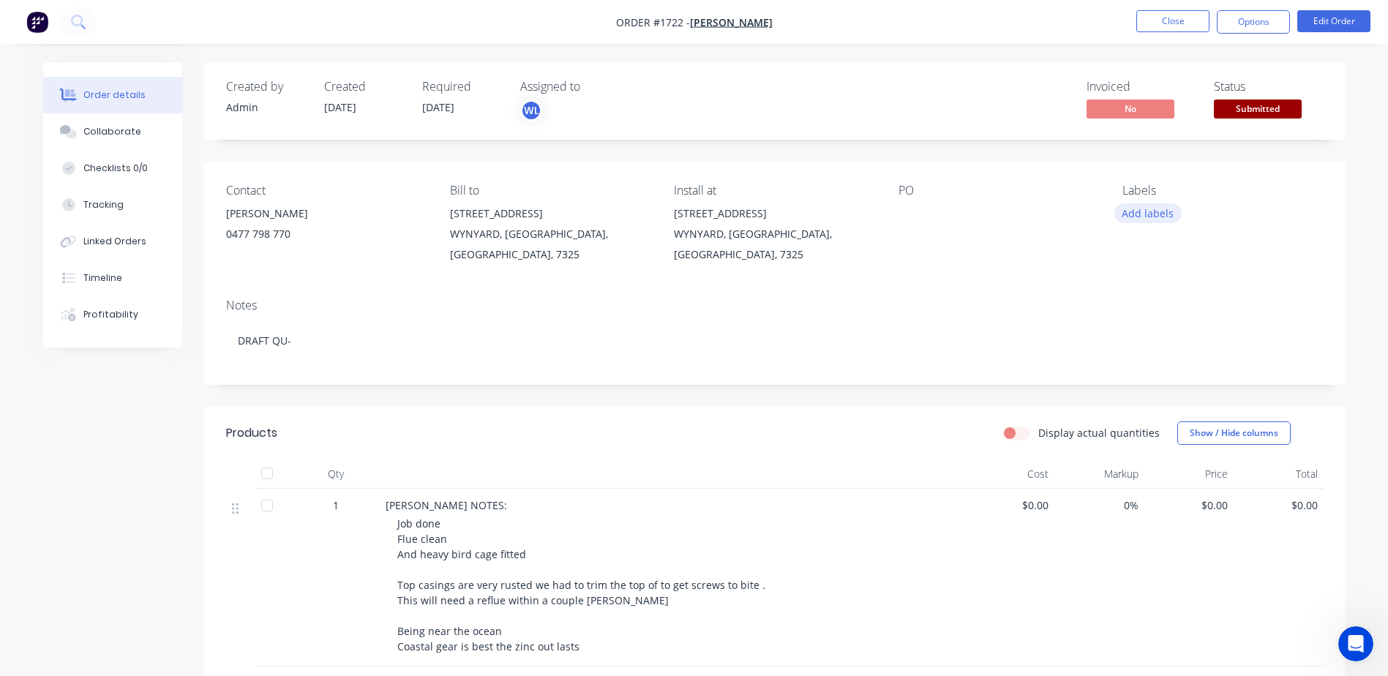
click at [1154, 209] on button "Add labels" at bounding box center [1147, 213] width 67 height 20
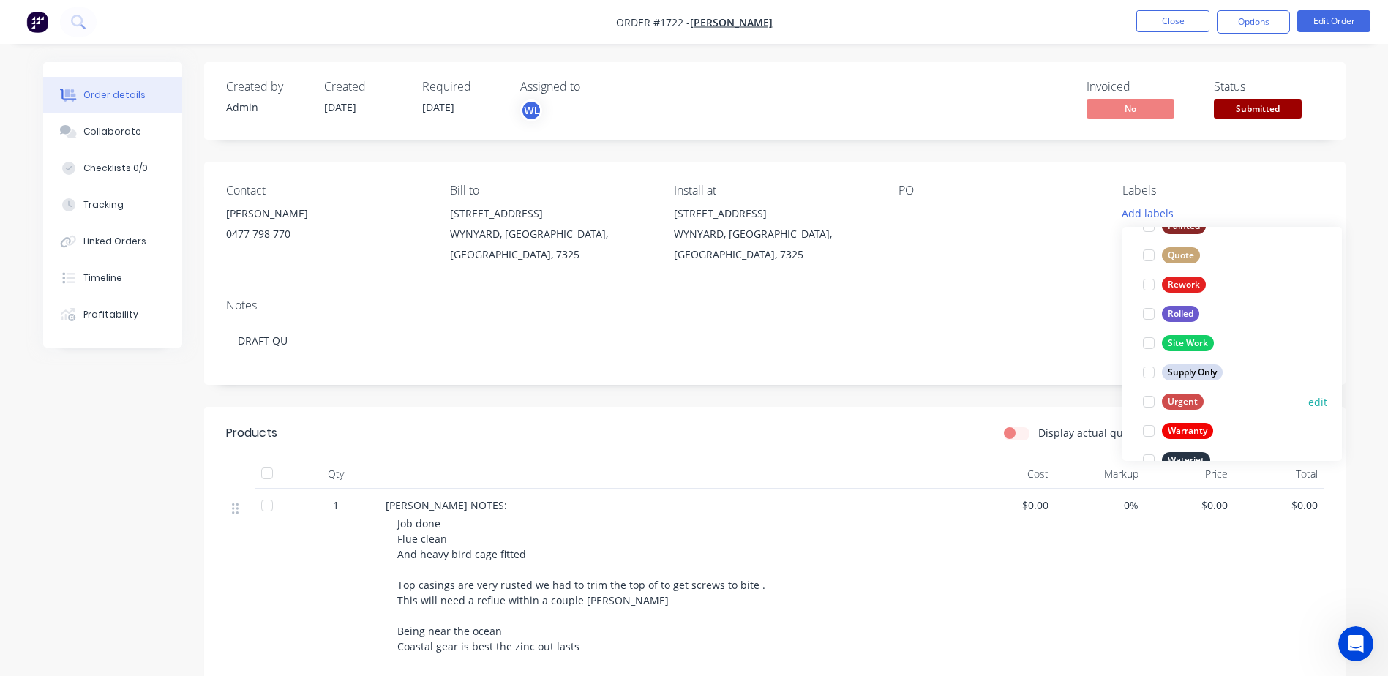
scroll to position [702, 0]
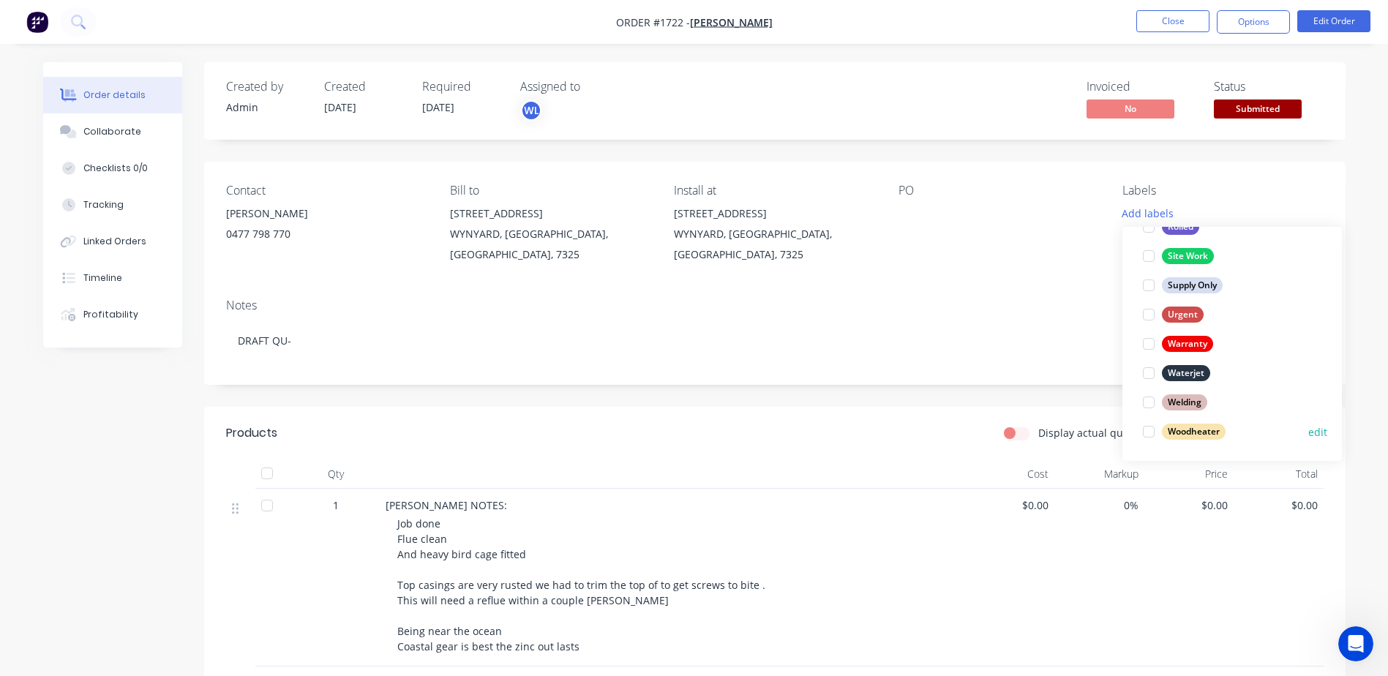
click at [1152, 436] on div at bounding box center [1148, 431] width 29 height 29
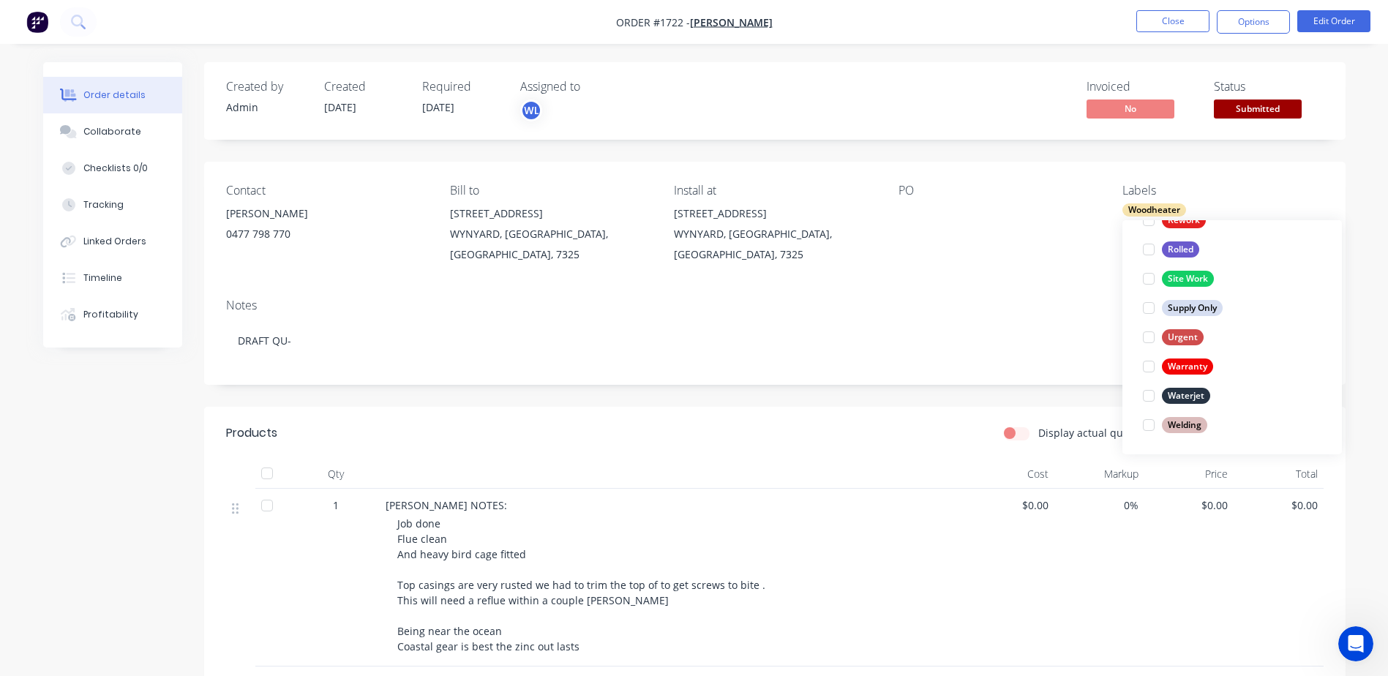
scroll to position [0, 0]
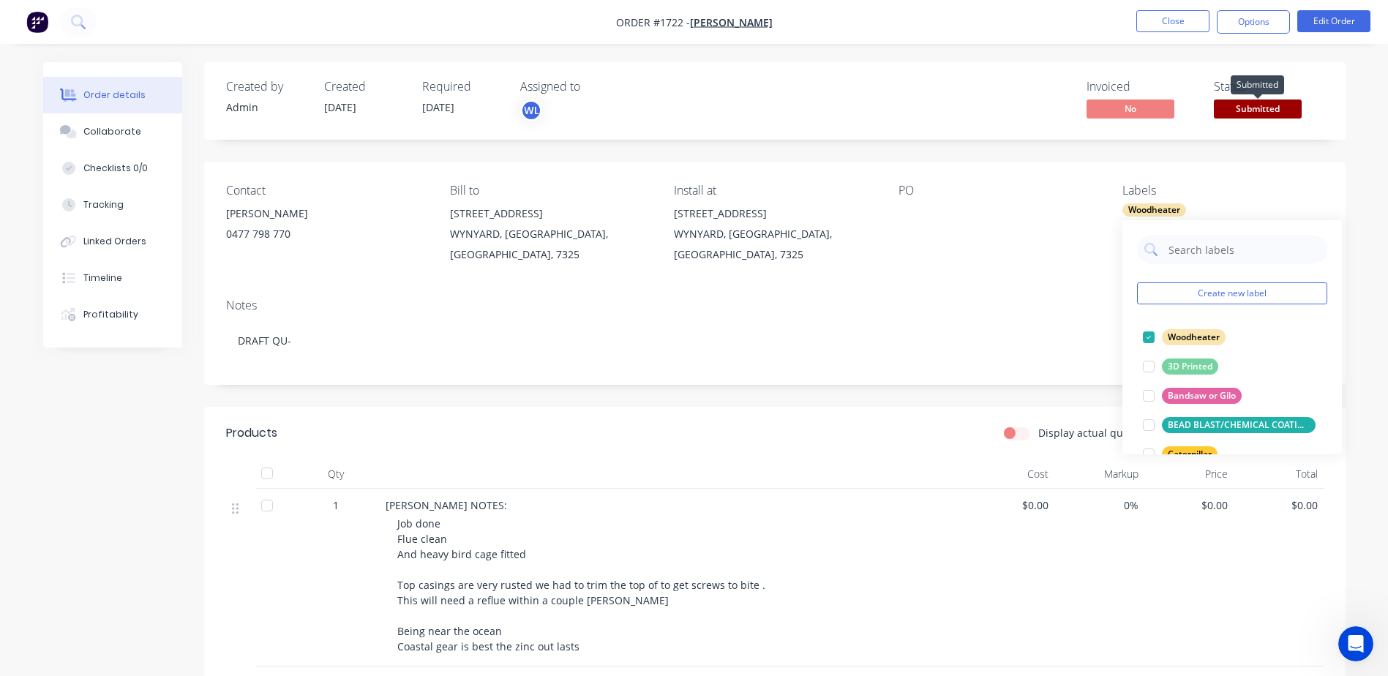
click at [1235, 114] on span "Submitted" at bounding box center [1258, 109] width 88 height 18
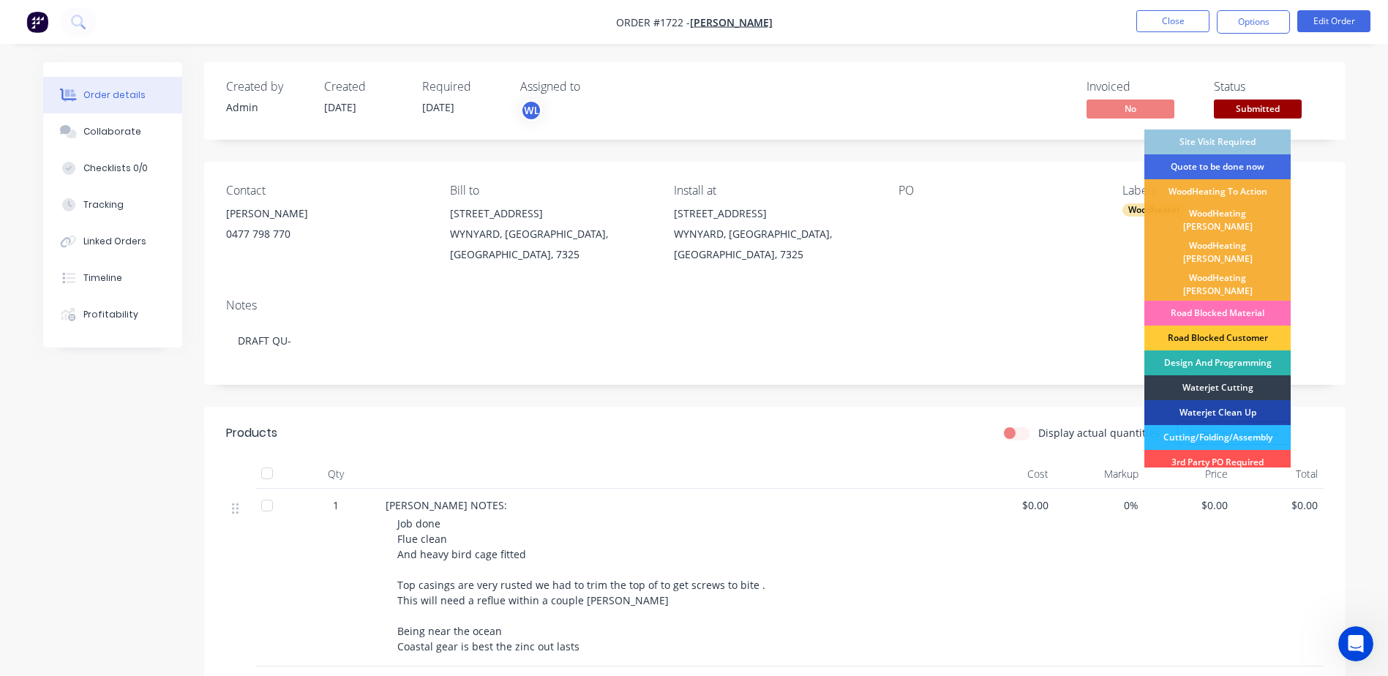
click at [1224, 168] on div "Quote to be done now" at bounding box center [1217, 166] width 146 height 25
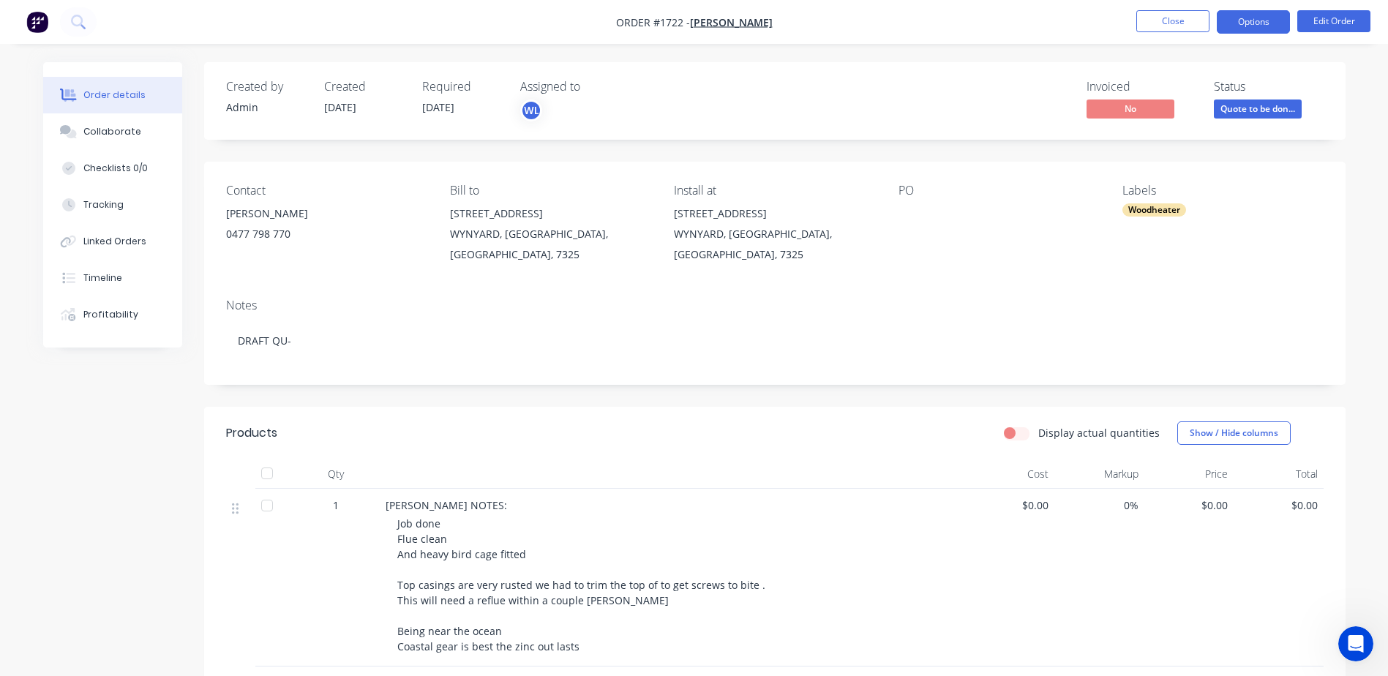
click at [1249, 19] on button "Options" at bounding box center [1253, 21] width 73 height 23
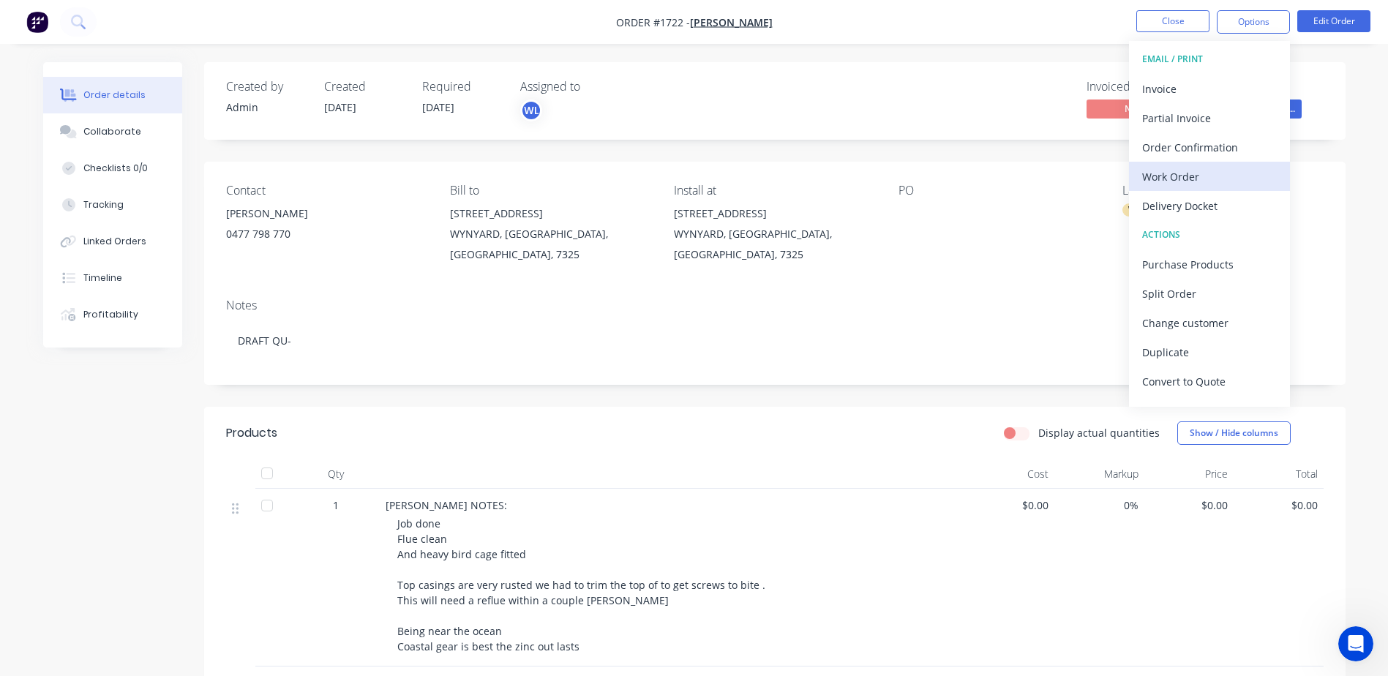
click at [1171, 180] on div "Work Order" at bounding box center [1209, 176] width 135 height 21
click at [1165, 174] on div "Custom" at bounding box center [1209, 176] width 135 height 21
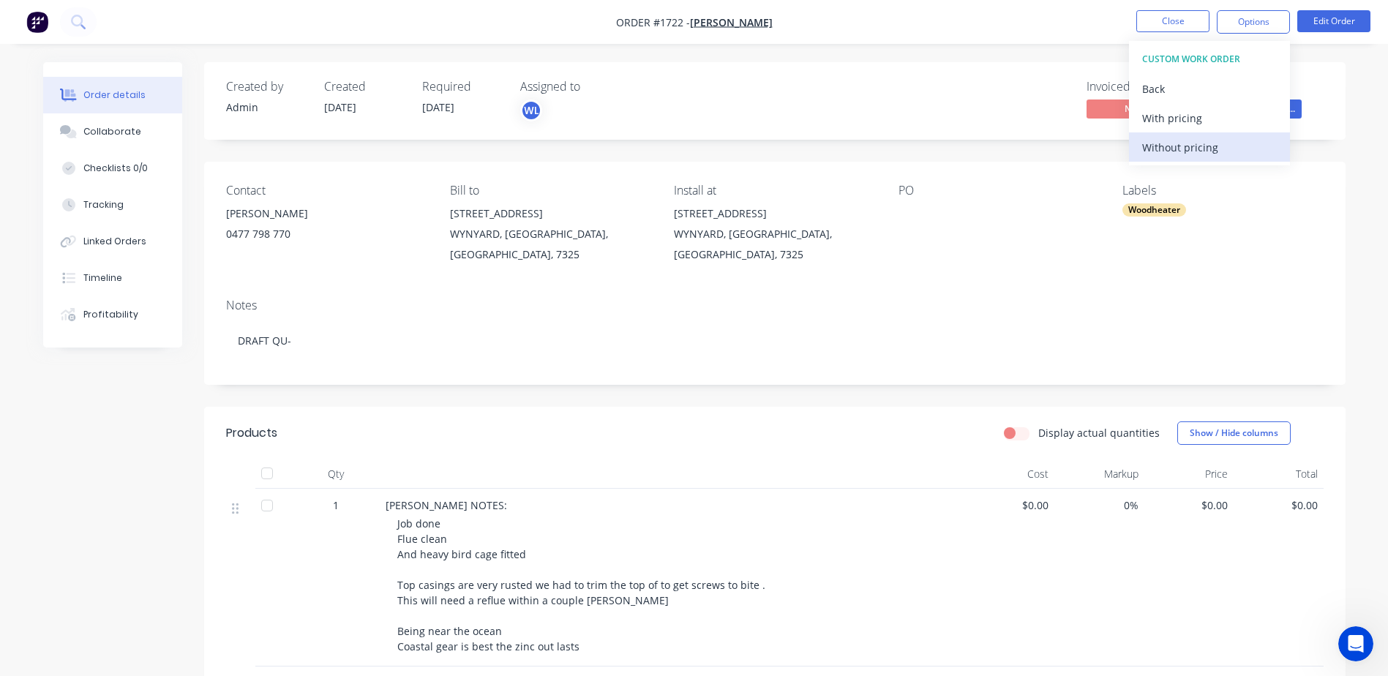
click at [1171, 150] on div "Without pricing" at bounding box center [1209, 147] width 135 height 21
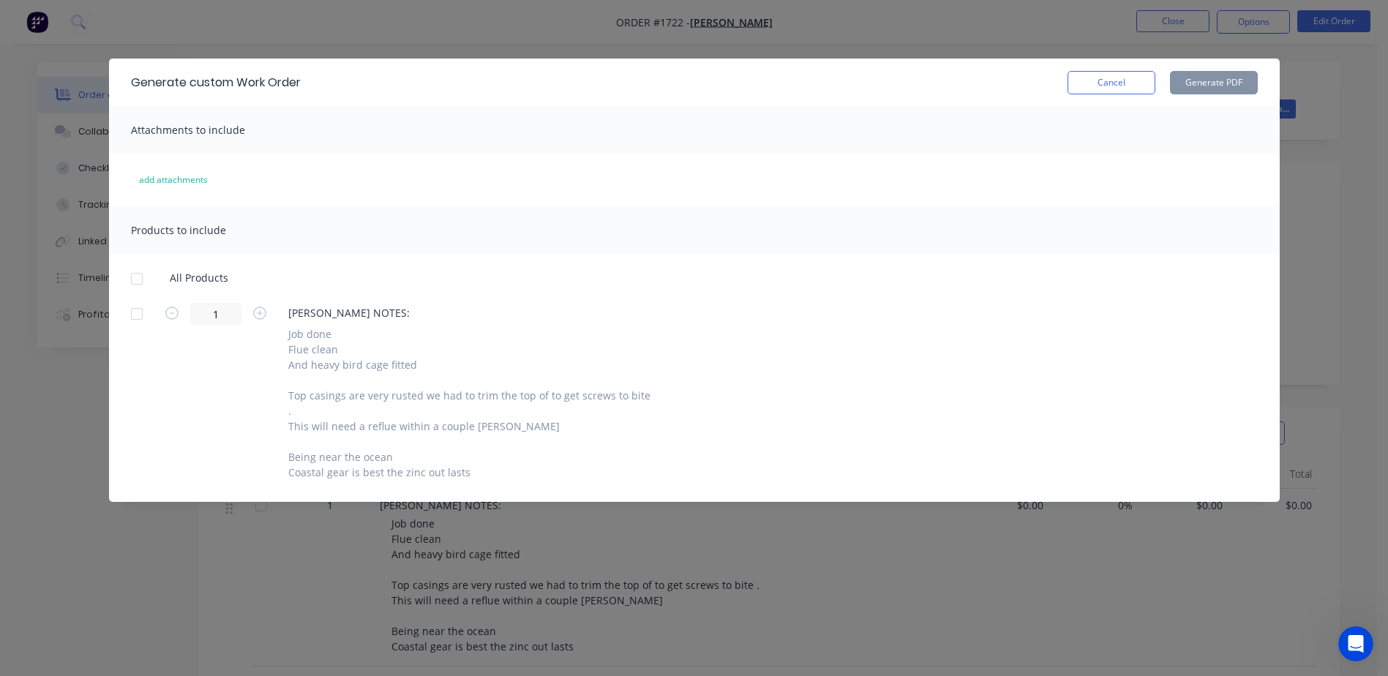
click at [140, 280] on div at bounding box center [136, 278] width 29 height 29
click at [1212, 83] on button "Generate PDF" at bounding box center [1214, 82] width 88 height 23
click at [1114, 75] on button "Cancel" at bounding box center [1112, 82] width 88 height 23
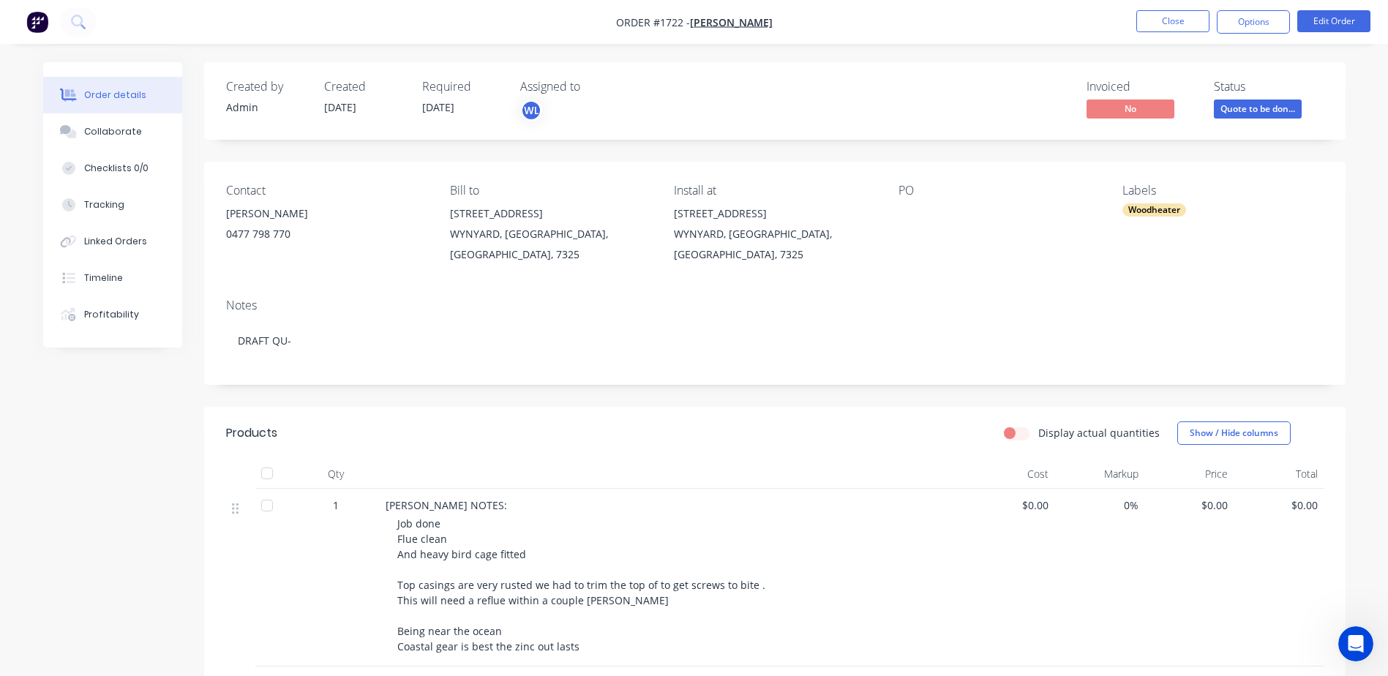
click at [1152, 32] on li "Close" at bounding box center [1172, 21] width 73 height 23
click at [1155, 25] on button "Close" at bounding box center [1172, 21] width 73 height 22
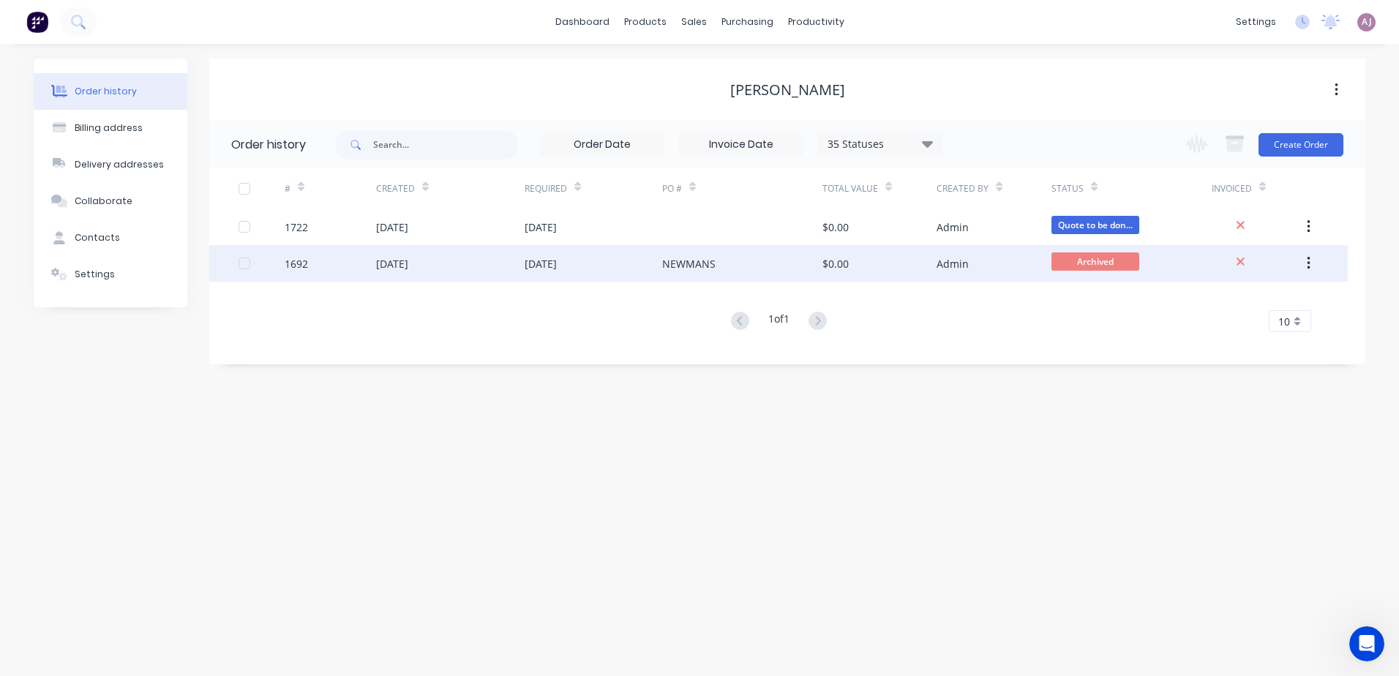
click at [537, 266] on div "[DATE]" at bounding box center [541, 263] width 32 height 15
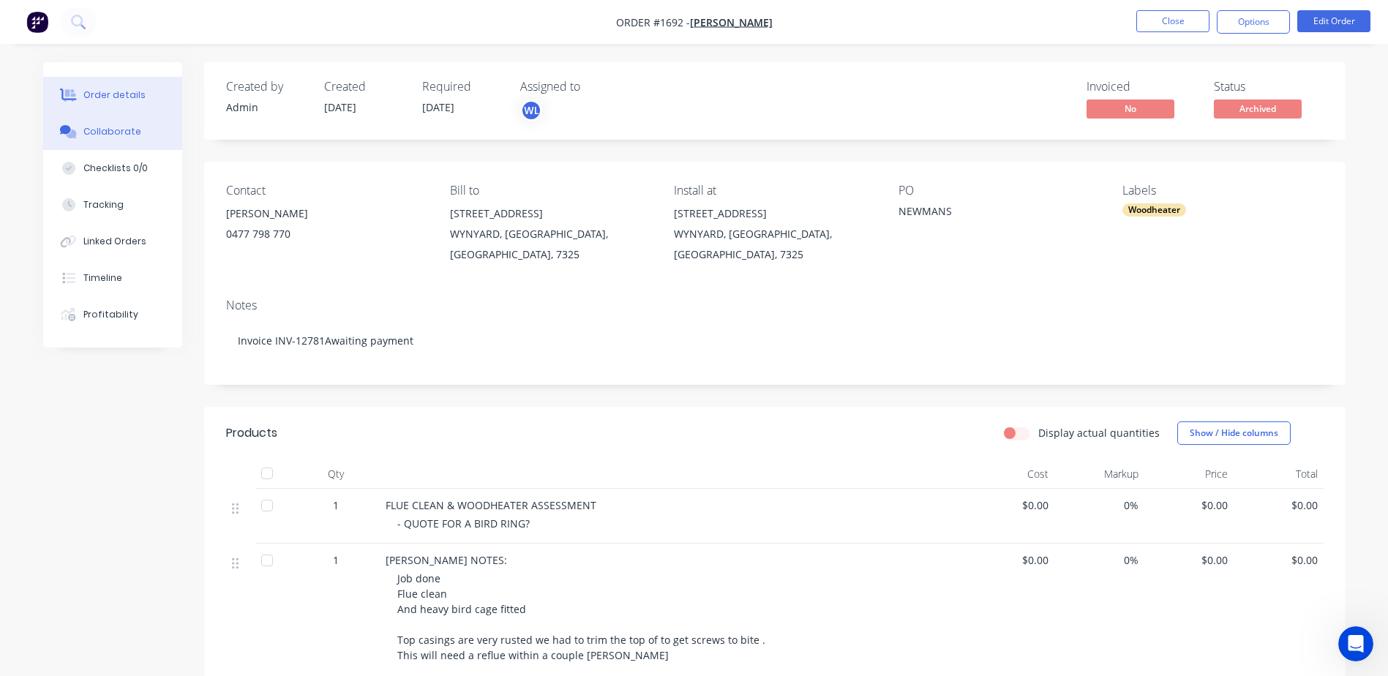
click at [131, 124] on button "Collaborate" at bounding box center [112, 131] width 139 height 37
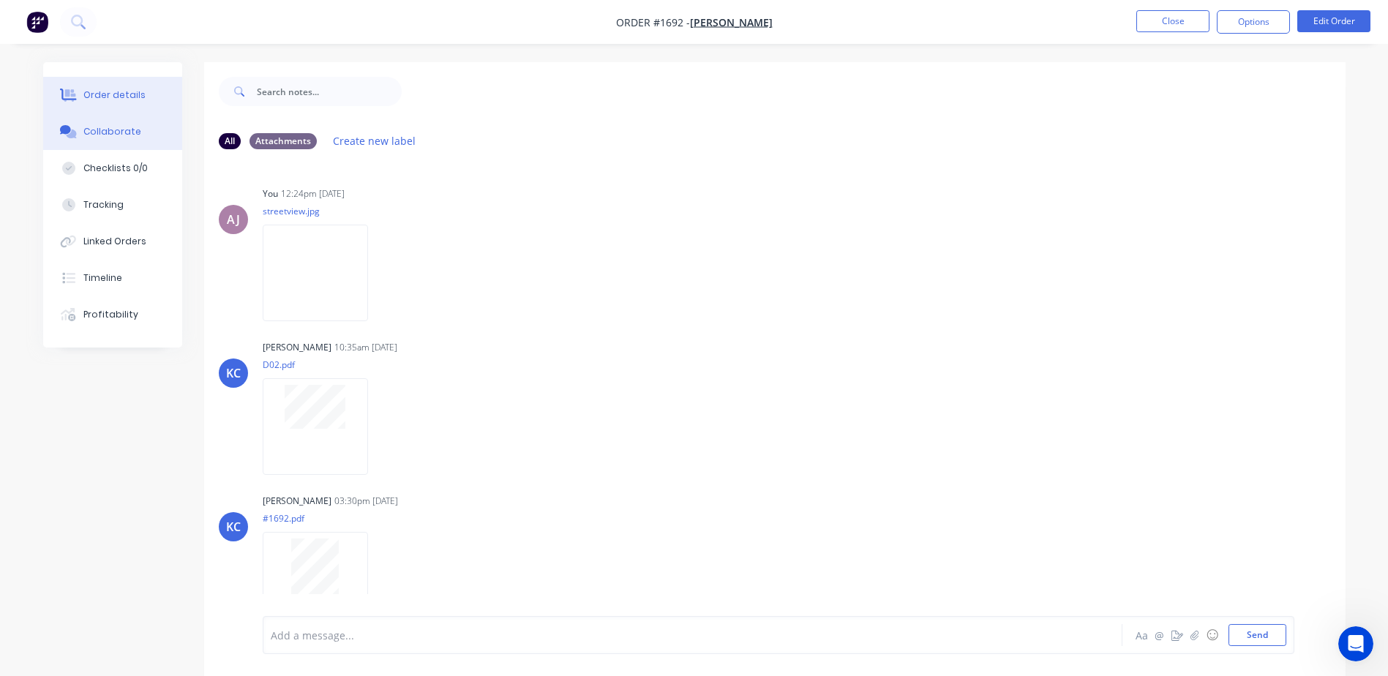
click at [115, 101] on div "Order details" at bounding box center [114, 95] width 62 height 13
